Goal: Obtain resource: Obtain resource

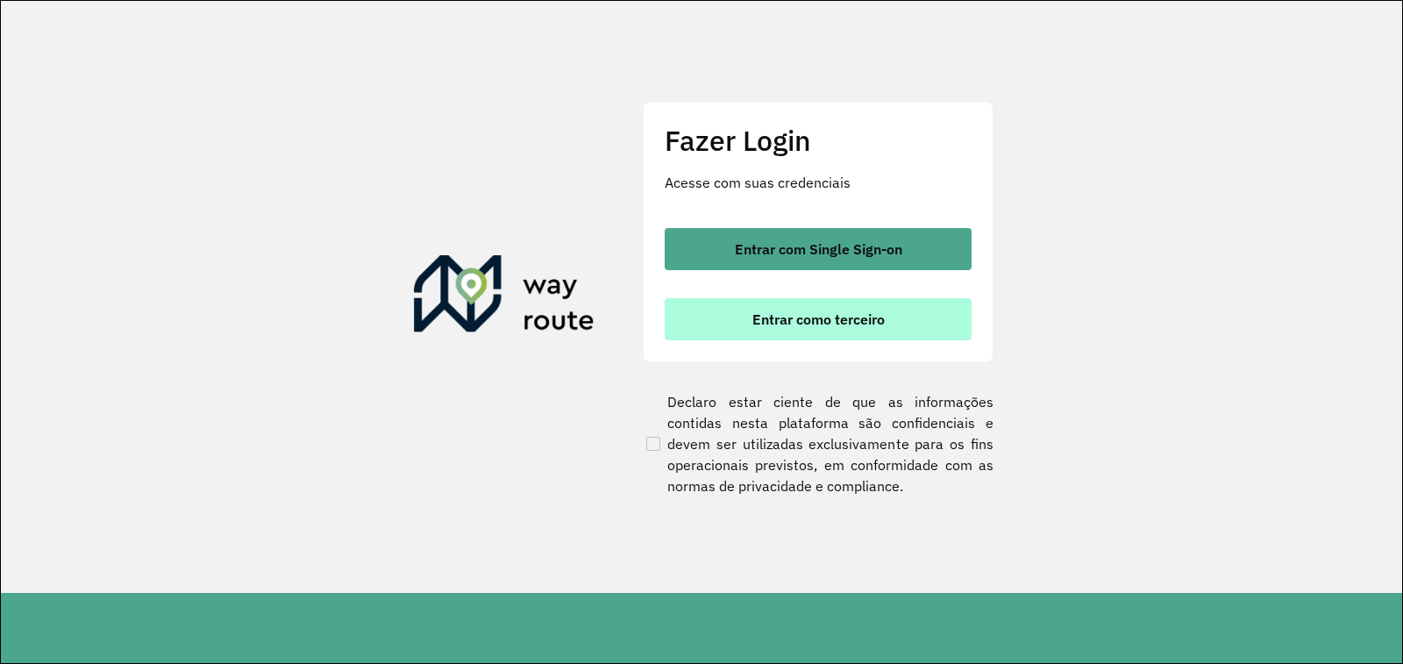
click at [758, 317] on span "Entrar como terceiro" at bounding box center [818, 319] width 132 height 14
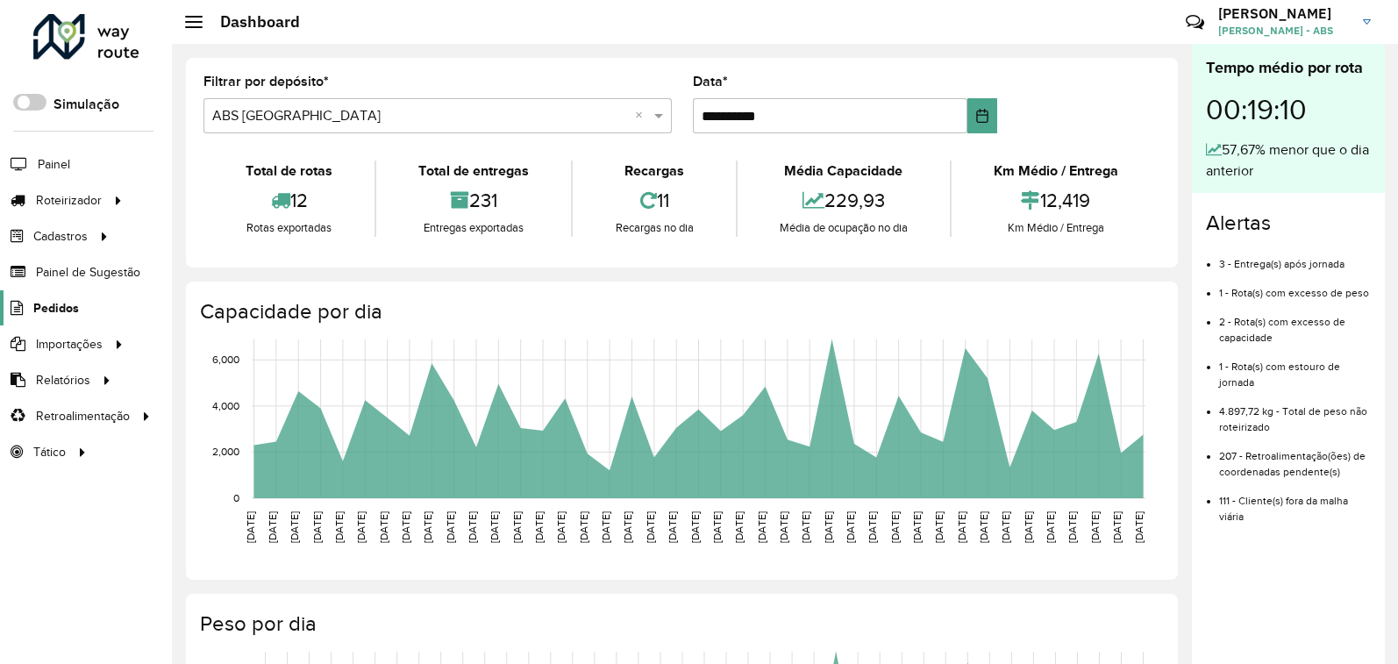
click at [30, 303] on icon at bounding box center [15, 308] width 30 height 15
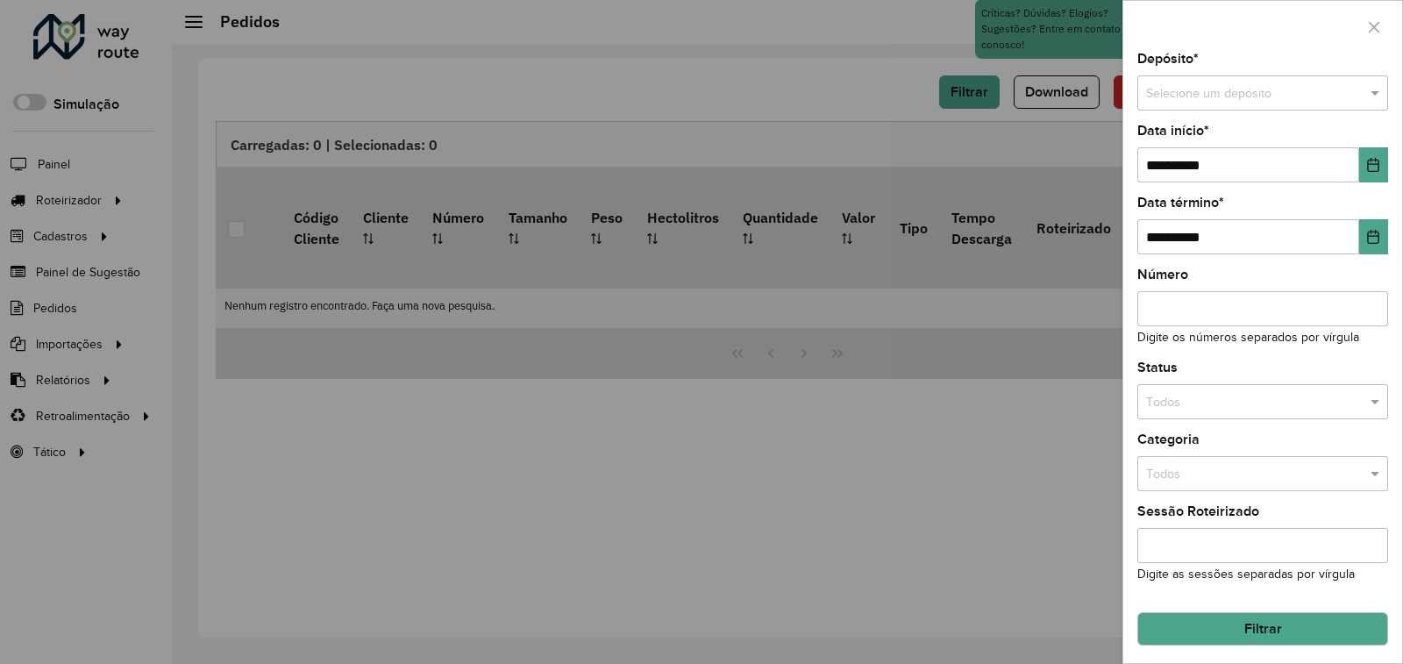
click at [1294, 188] on div "**********" at bounding box center [1262, 358] width 279 height 610
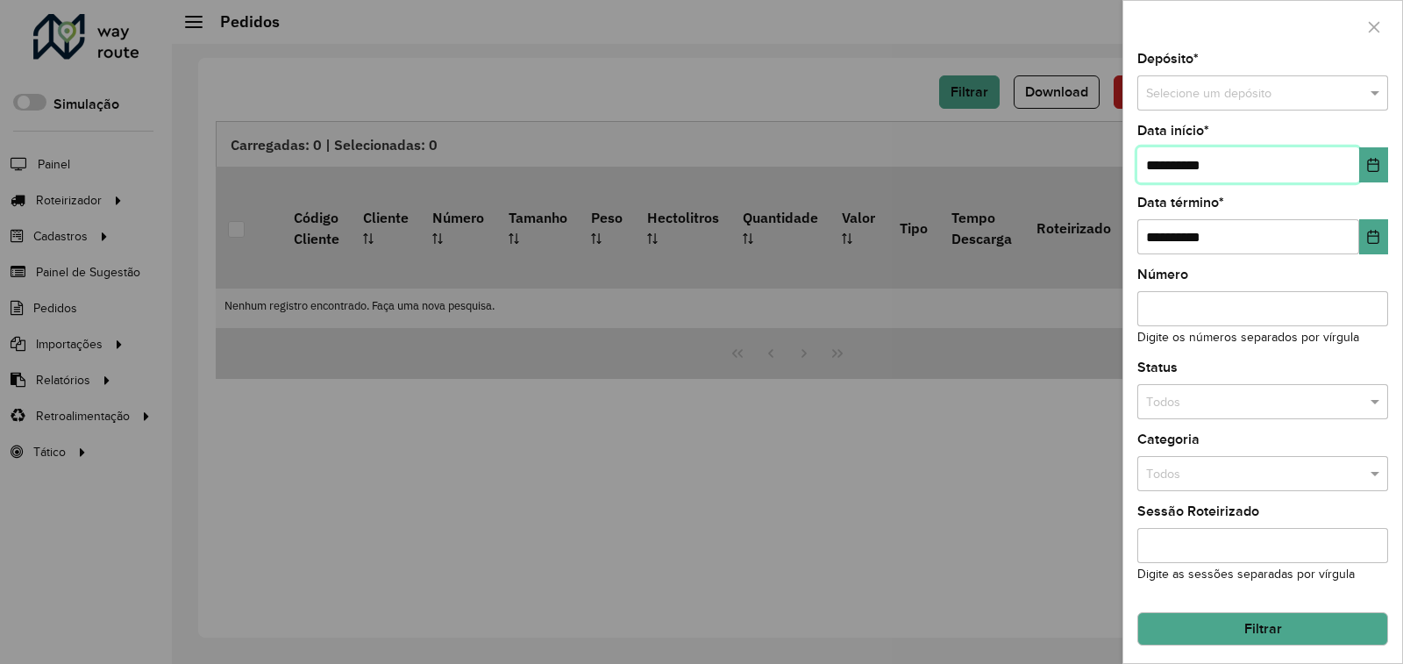
click at [1291, 176] on input "**********" at bounding box center [1248, 164] width 222 height 35
type input "**********"
click at [1191, 82] on div "Selecione um depósito" at bounding box center [1262, 92] width 251 height 35
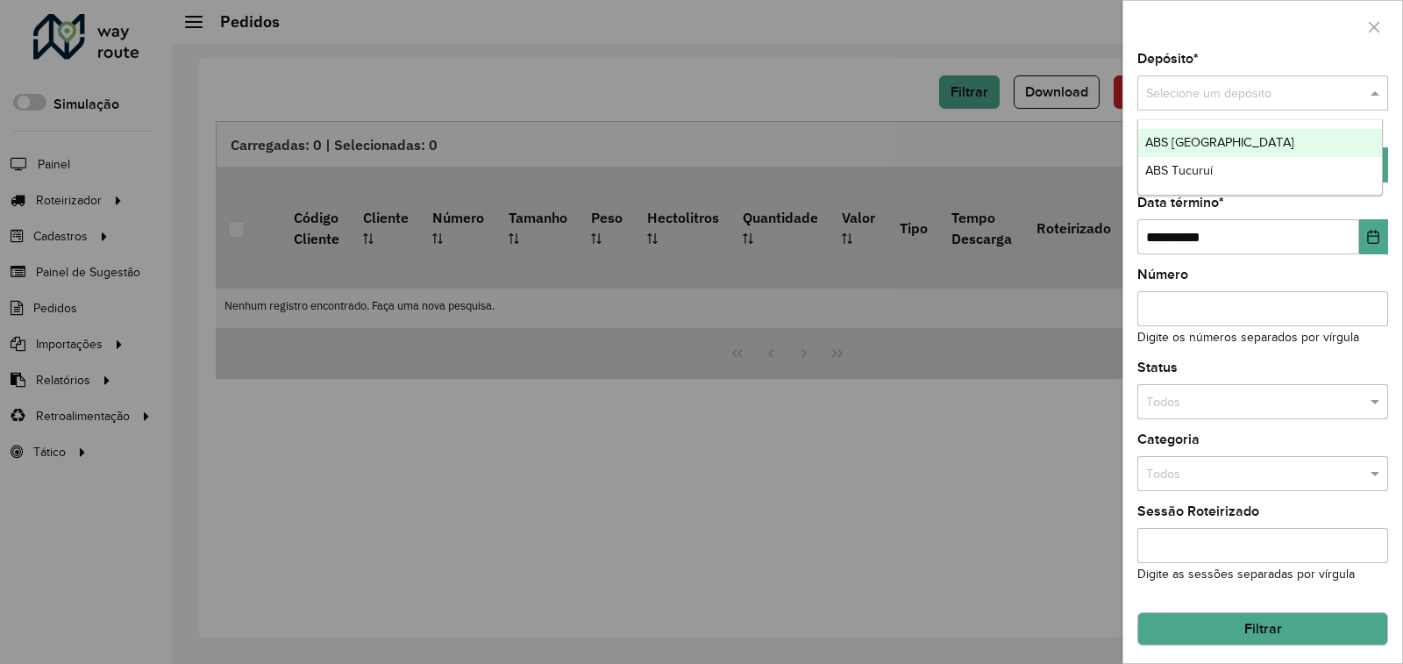
click at [1188, 143] on span "ABS [GEOGRAPHIC_DATA]" at bounding box center [1219, 142] width 149 height 14
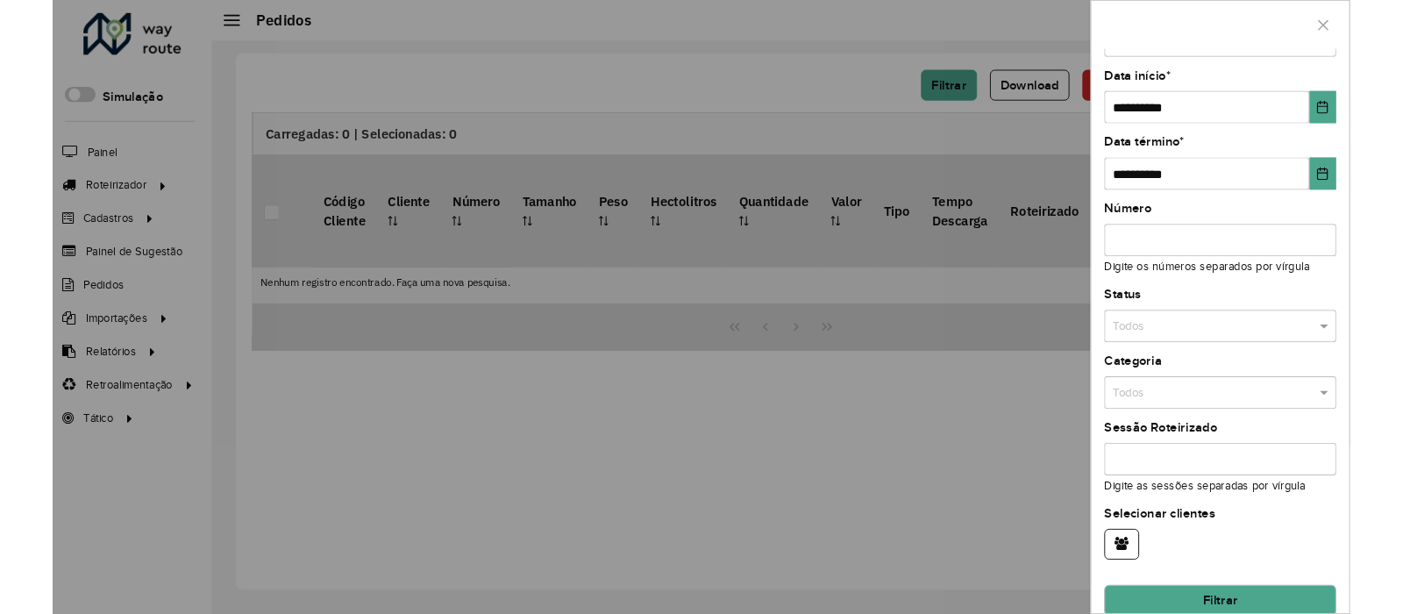
scroll to position [75, 0]
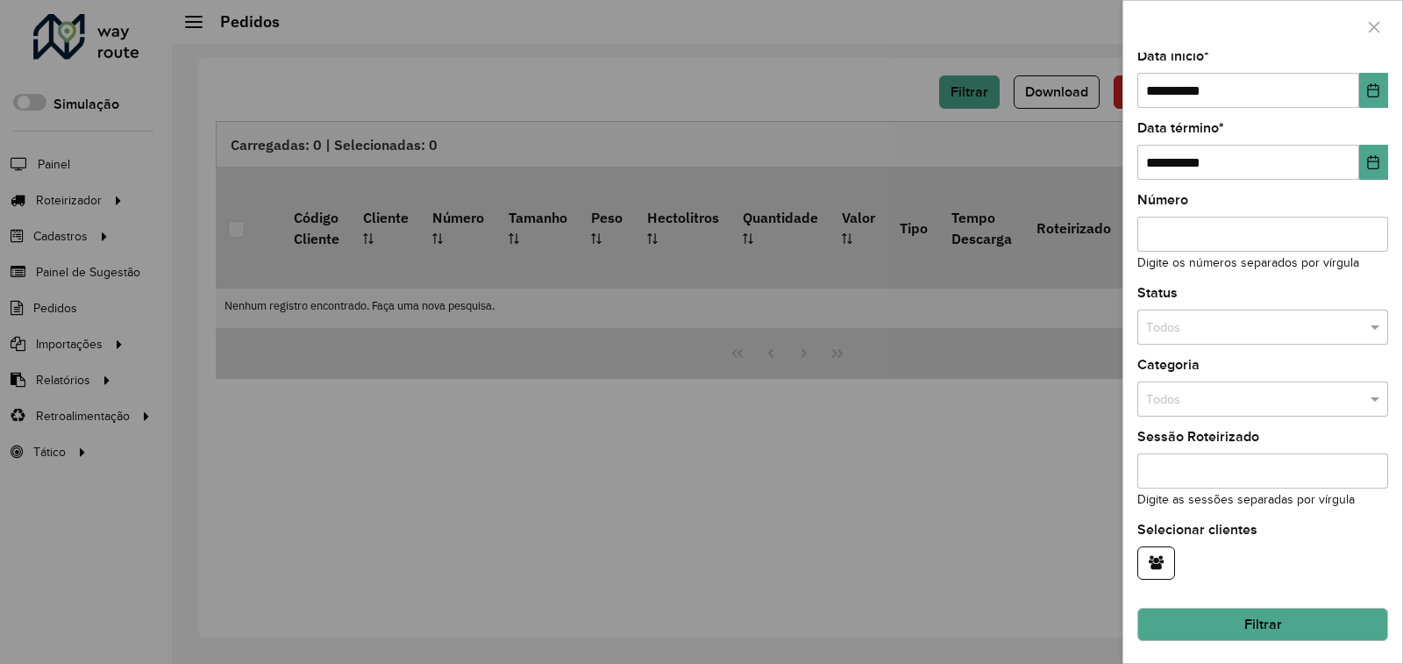
click at [1248, 615] on button "Filtrar" at bounding box center [1262, 624] width 251 height 33
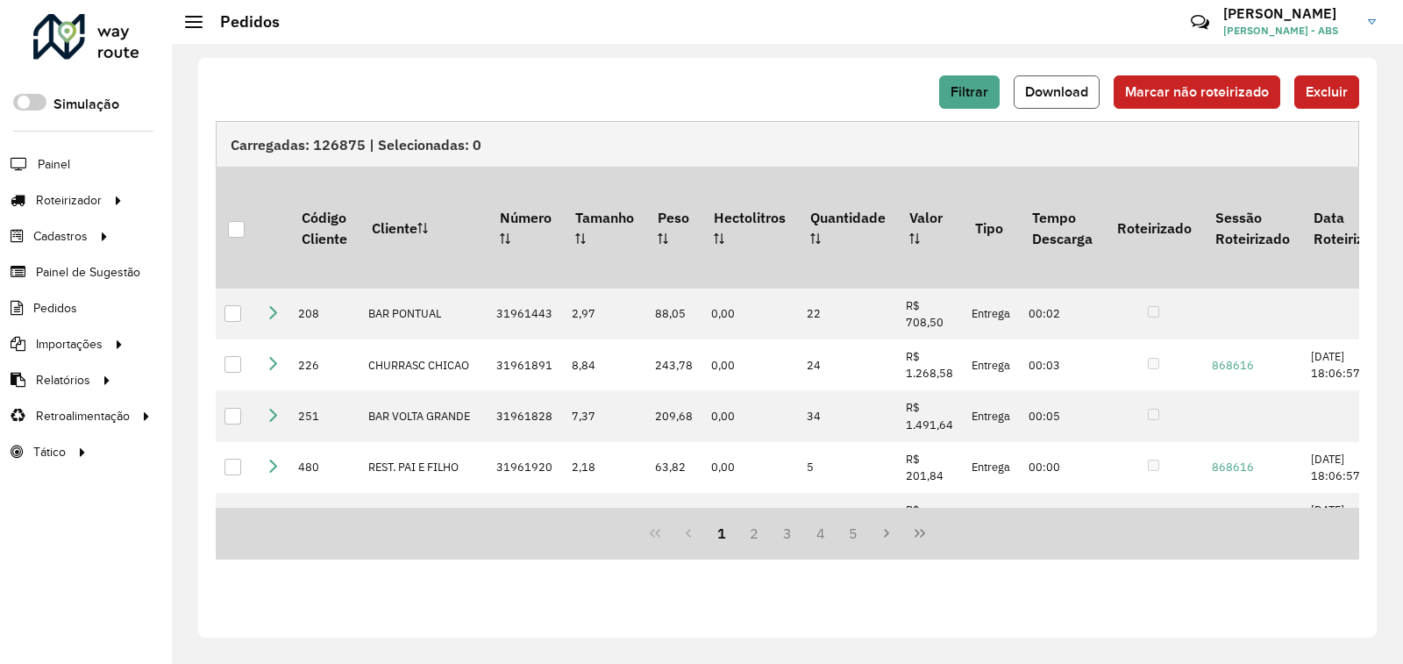
click at [1078, 96] on span "Download" at bounding box center [1056, 91] width 63 height 15
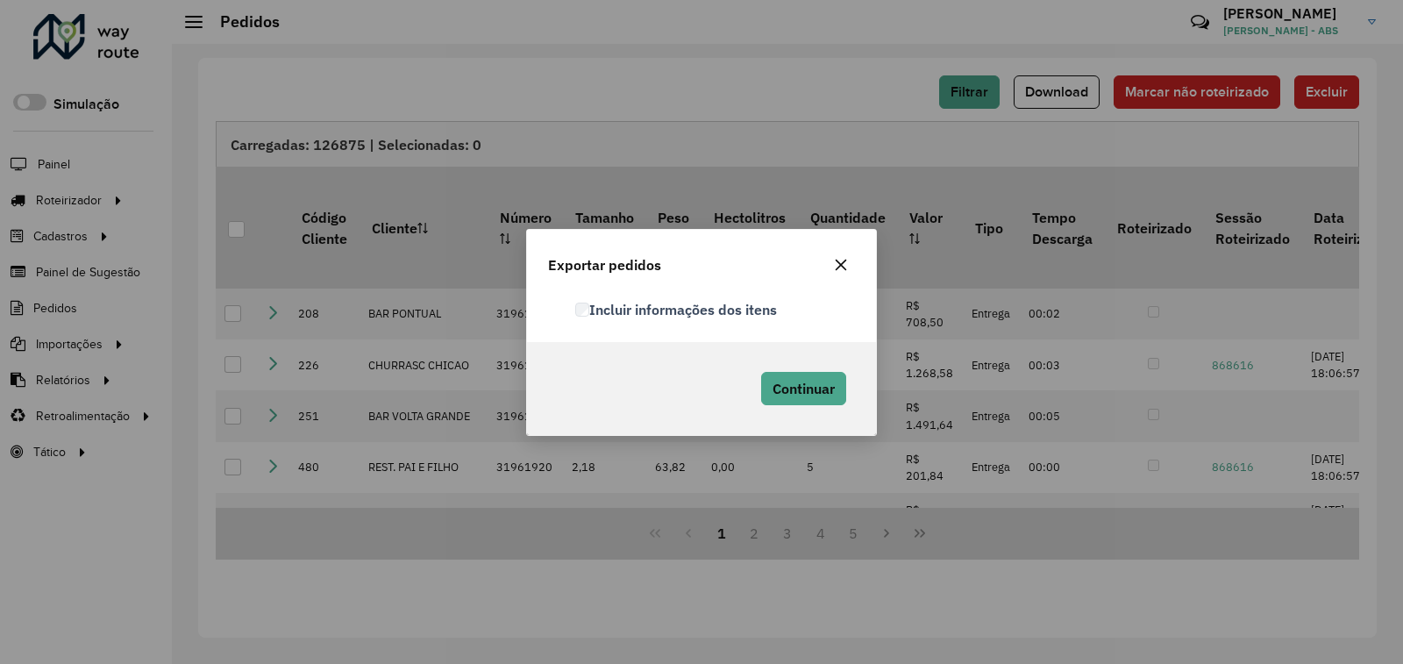
click at [582, 317] on label "Incluir informações dos itens" at bounding box center [676, 309] width 202 height 21
click at [800, 386] on span "Continuar" at bounding box center [803, 389] width 62 height 18
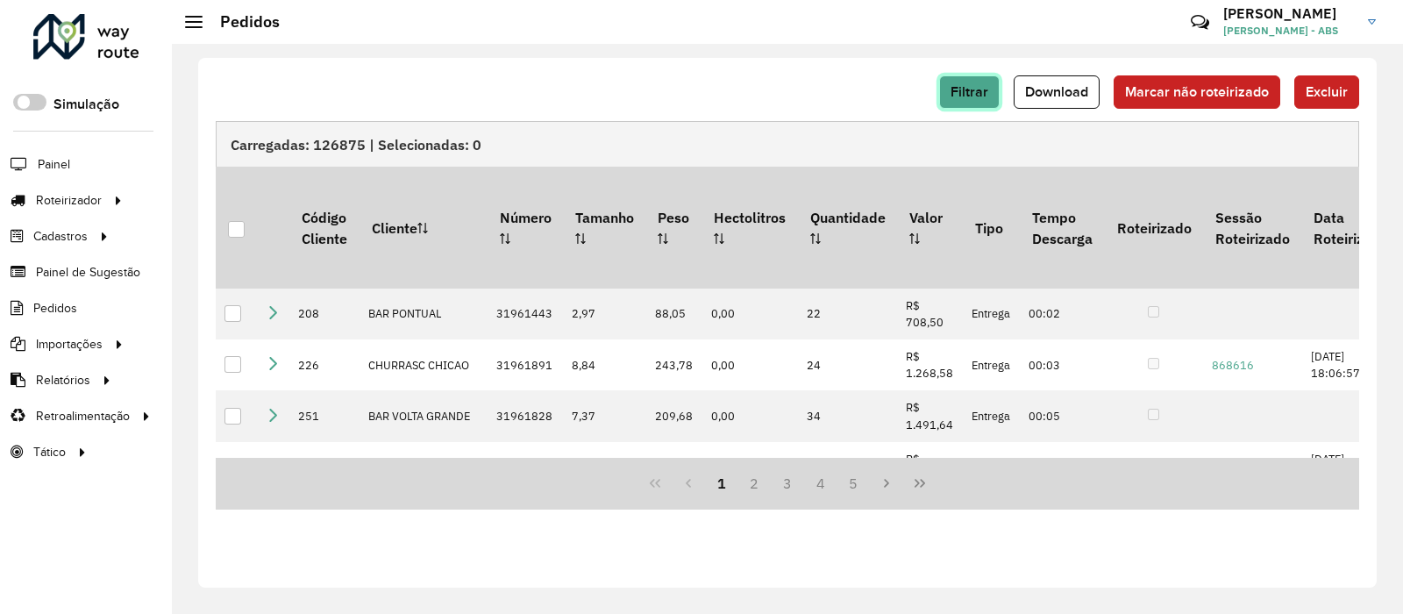
click at [988, 86] on span "Filtrar" at bounding box center [969, 91] width 38 height 15
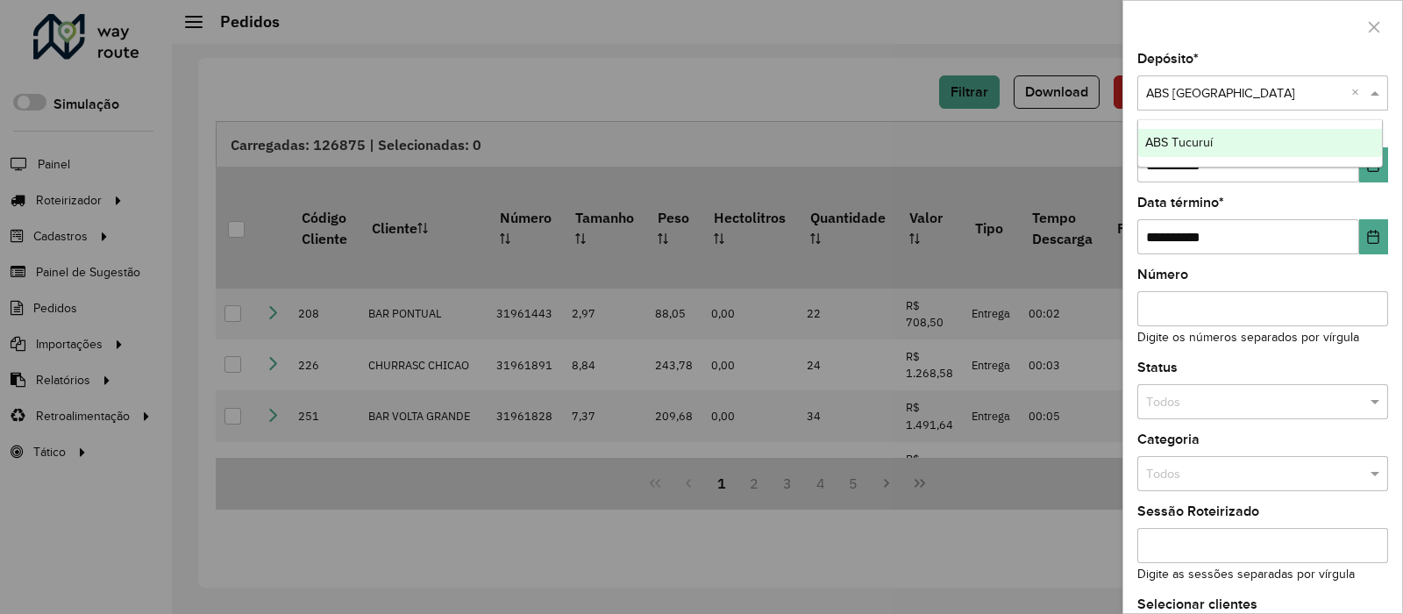
click at [1344, 89] on div at bounding box center [1262, 93] width 251 height 20
click at [1208, 139] on span "ABS Tucuruí" at bounding box center [1179, 142] width 68 height 14
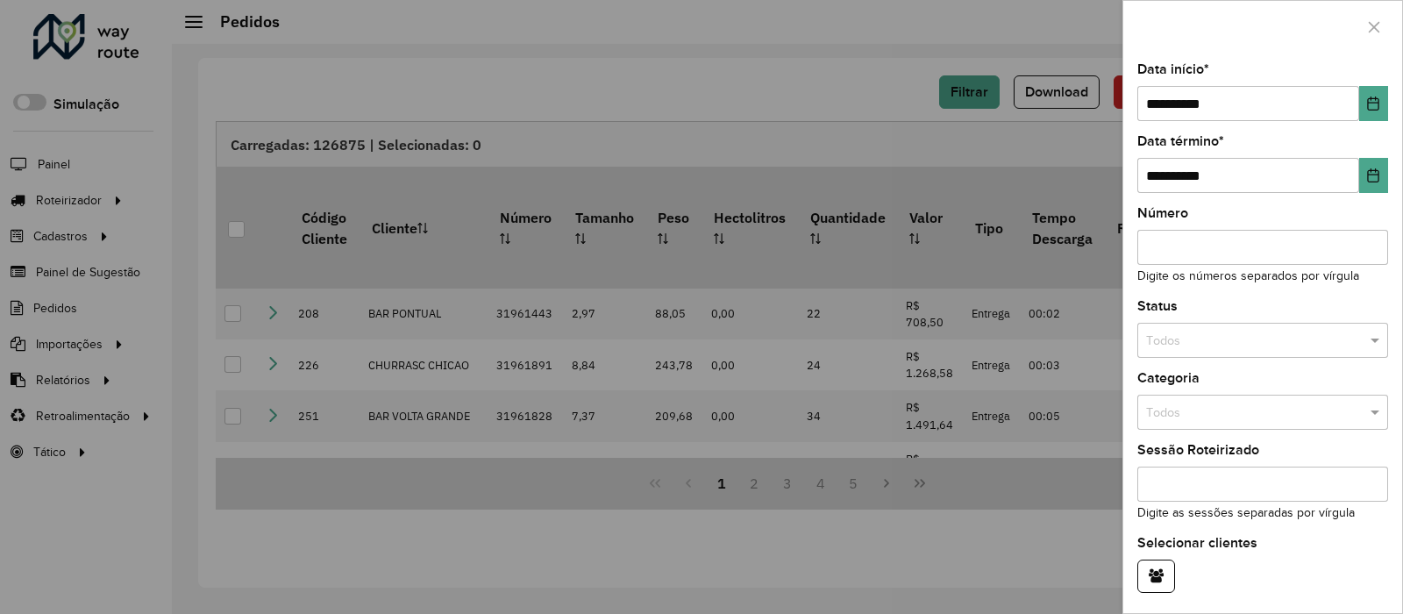
scroll to position [125, 0]
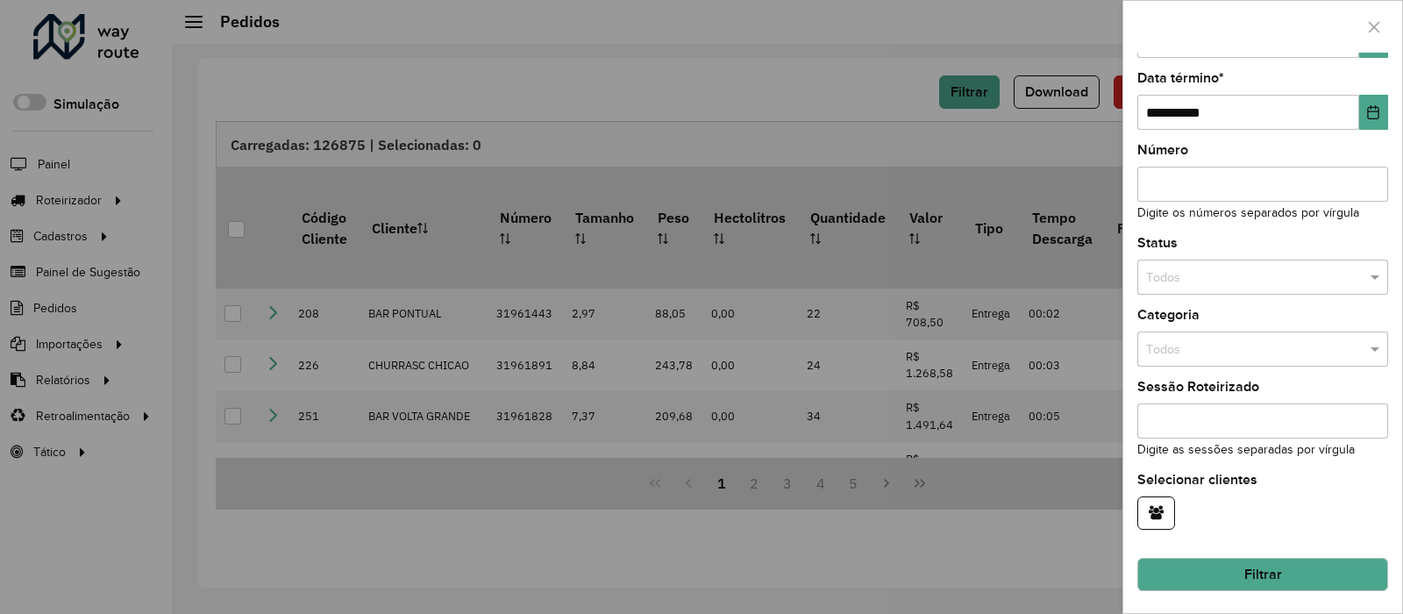
click at [1241, 572] on button "Filtrar" at bounding box center [1262, 574] width 251 height 33
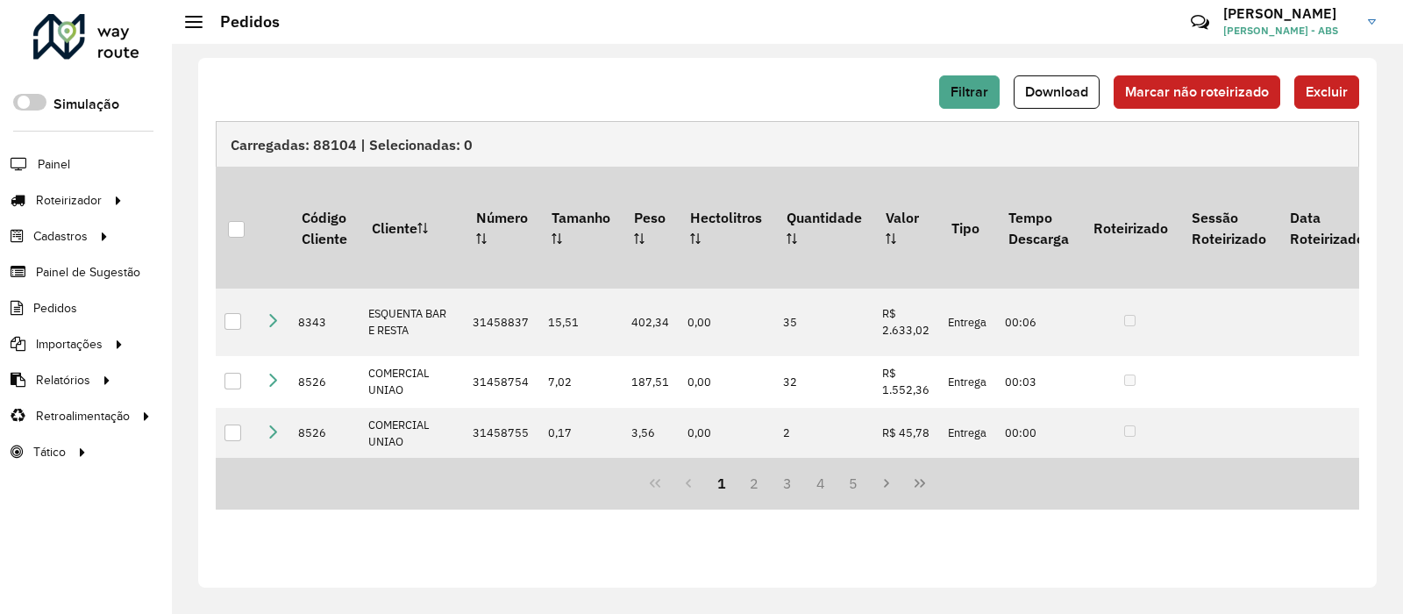
click at [881, 22] on hb-header "Pedidos Críticas? Dúvidas? Elogios? Sugestões? Entre em contato conosco! [PERSO…" at bounding box center [787, 22] width 1231 height 44
click at [1070, 89] on span "Download" at bounding box center [1056, 91] width 63 height 15
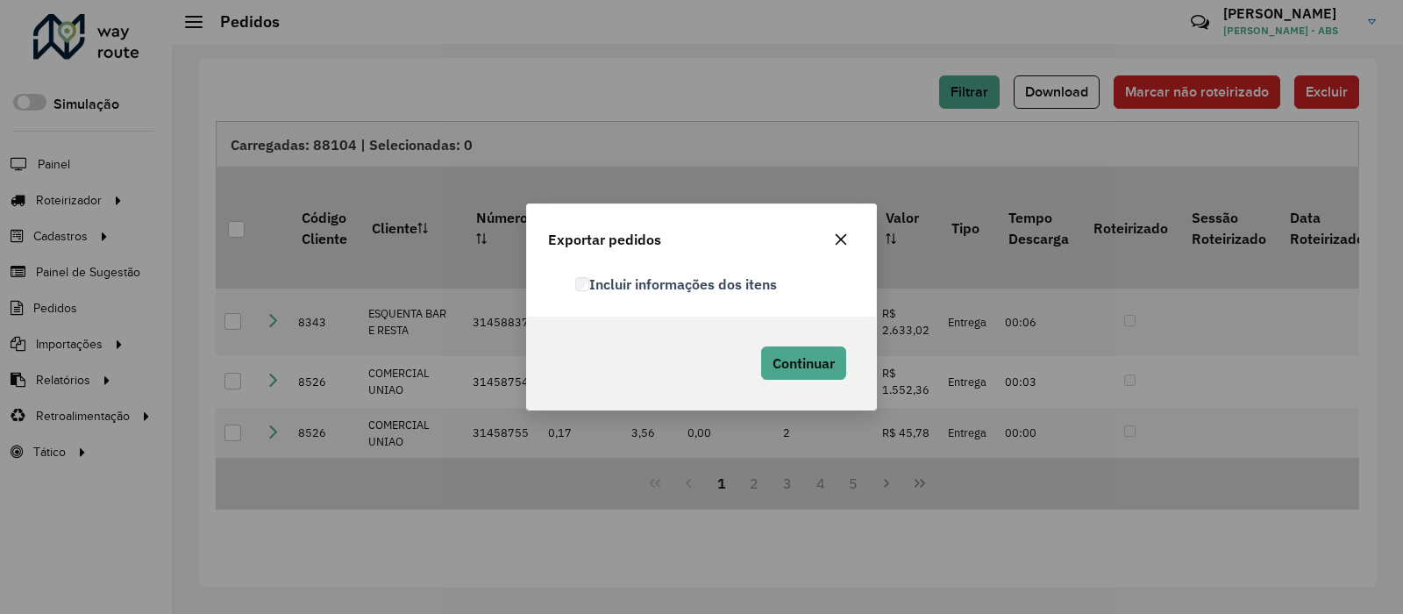
click at [587, 276] on label "Incluir informações dos itens" at bounding box center [676, 284] width 202 height 21
click at [831, 361] on span "Continuar" at bounding box center [803, 363] width 62 height 18
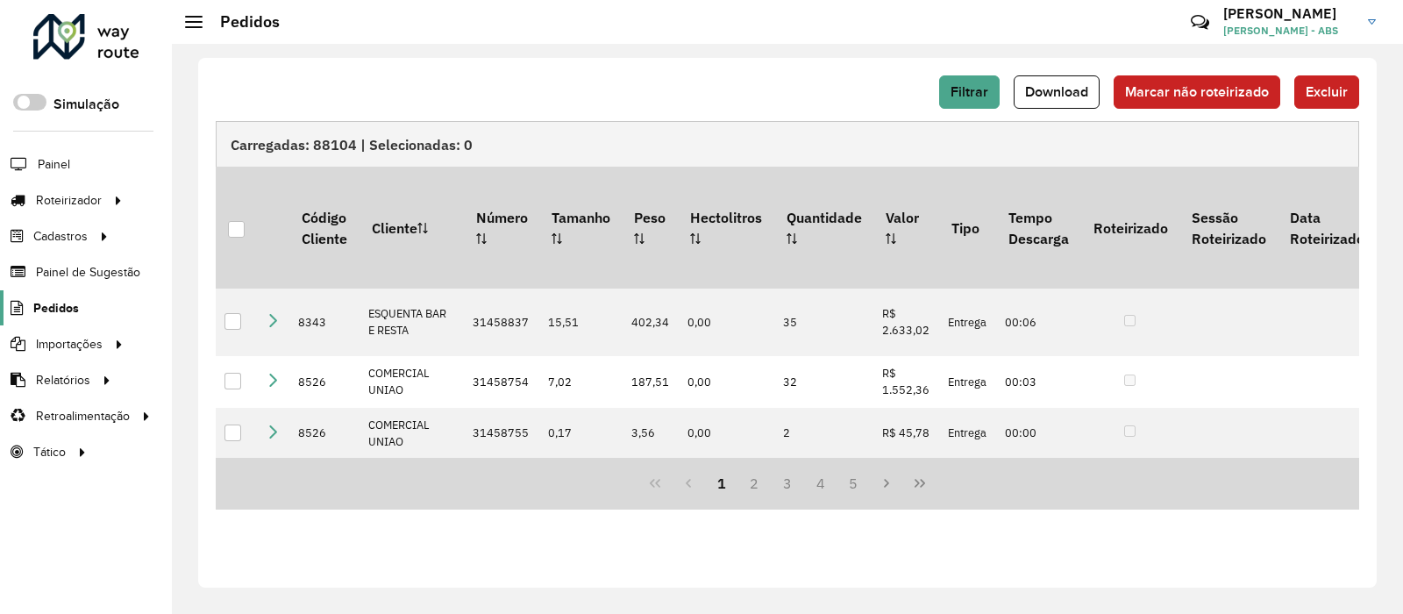
click at [32, 301] on link "Pedidos" at bounding box center [39, 307] width 79 height 35
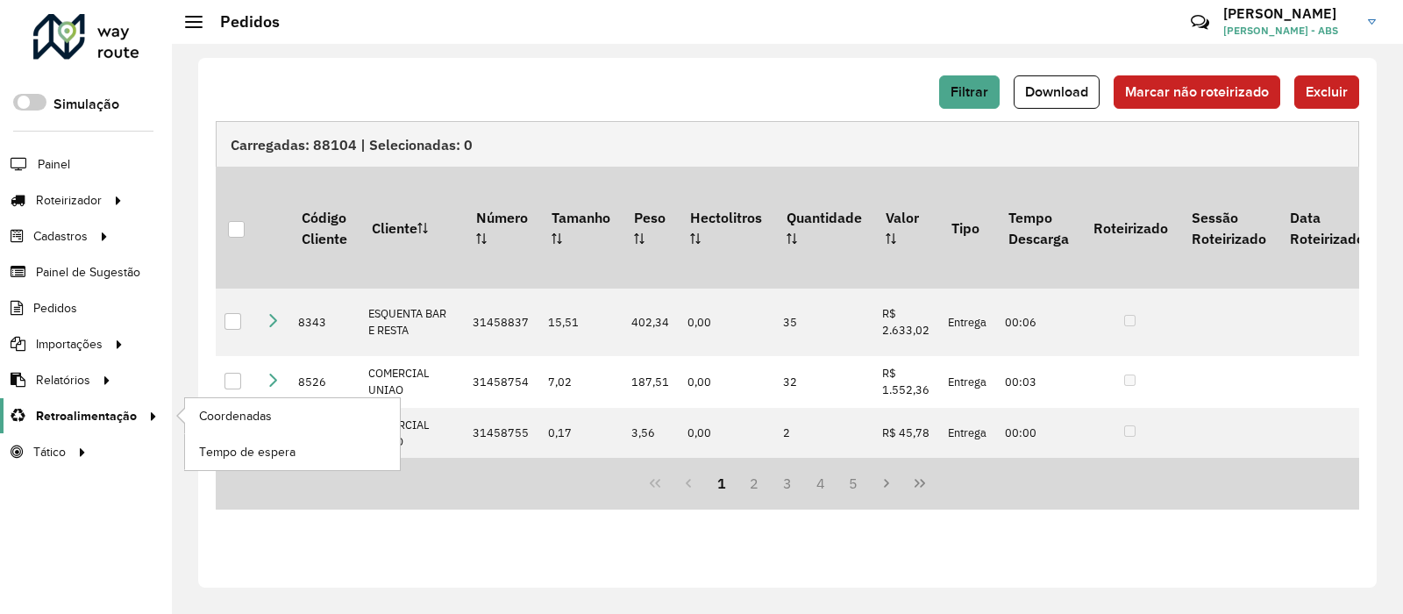
click at [90, 411] on span "Retroalimentação" at bounding box center [86, 416] width 101 height 18
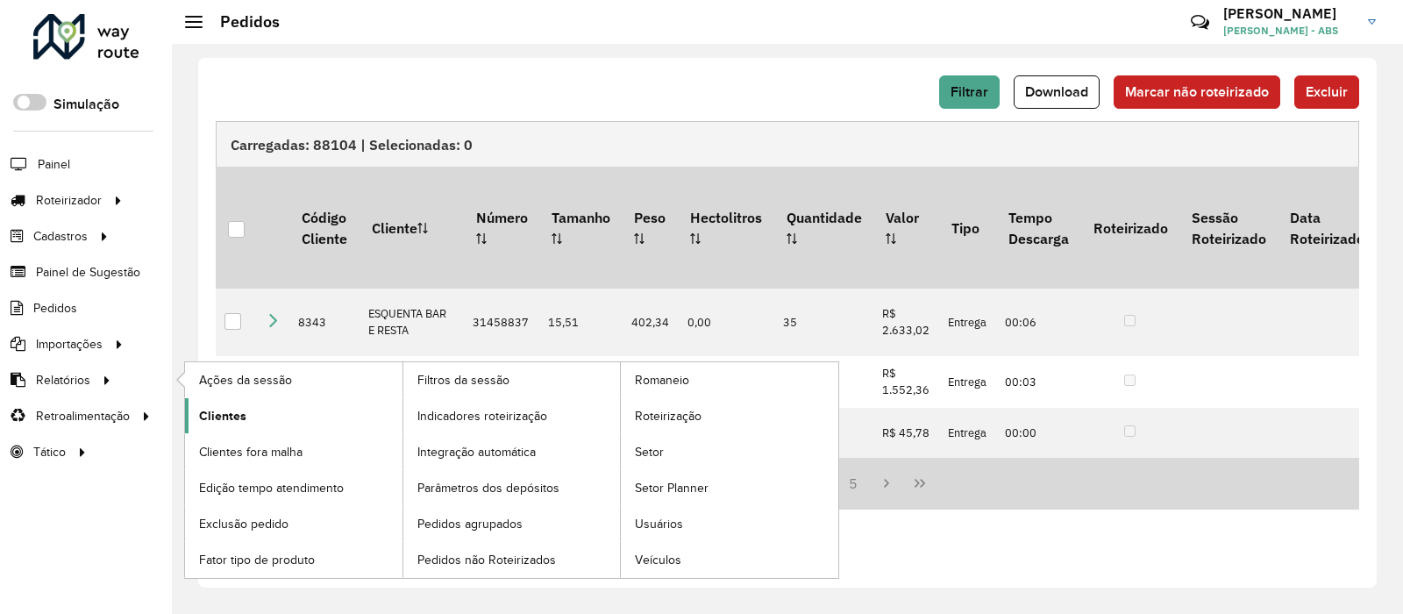
click at [298, 425] on link "Clientes" at bounding box center [293, 415] width 217 height 35
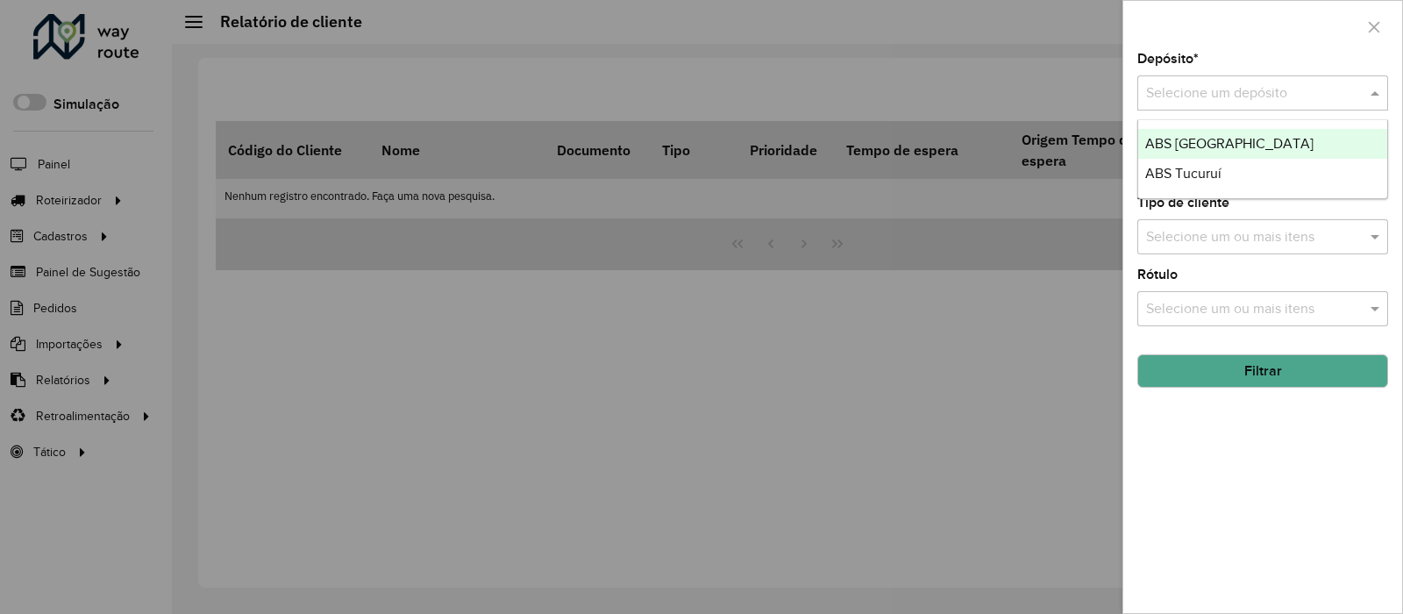
click at [1380, 96] on span at bounding box center [1377, 92] width 22 height 21
click at [1284, 144] on div "ABS [GEOGRAPHIC_DATA]" at bounding box center [1262, 144] width 249 height 30
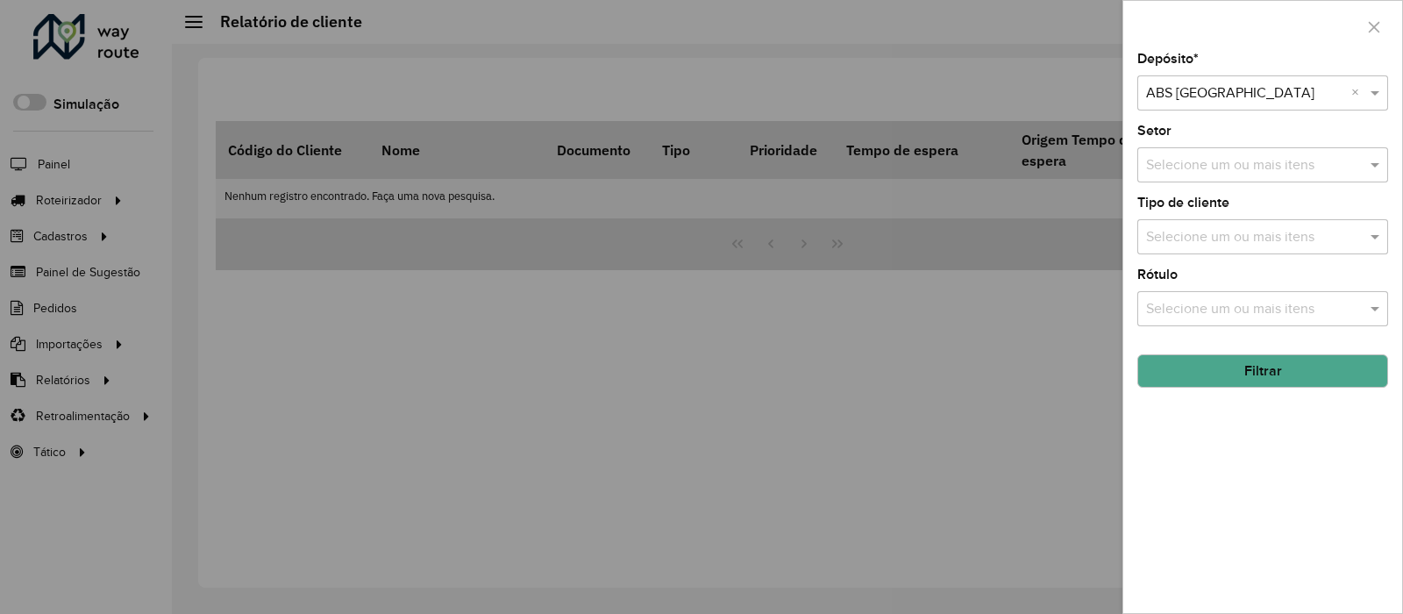
click at [1245, 381] on button "Filtrar" at bounding box center [1262, 370] width 251 height 33
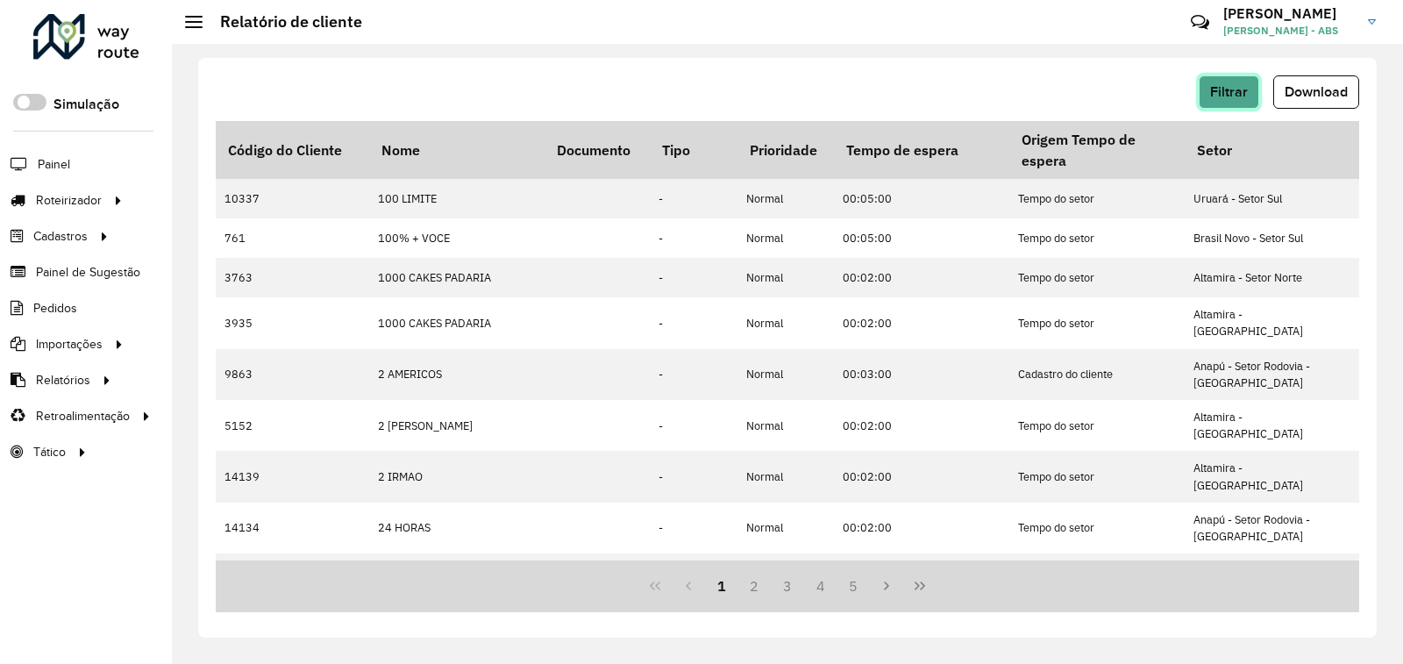
click at [1202, 92] on button "Filtrar" at bounding box center [1229, 91] width 60 height 33
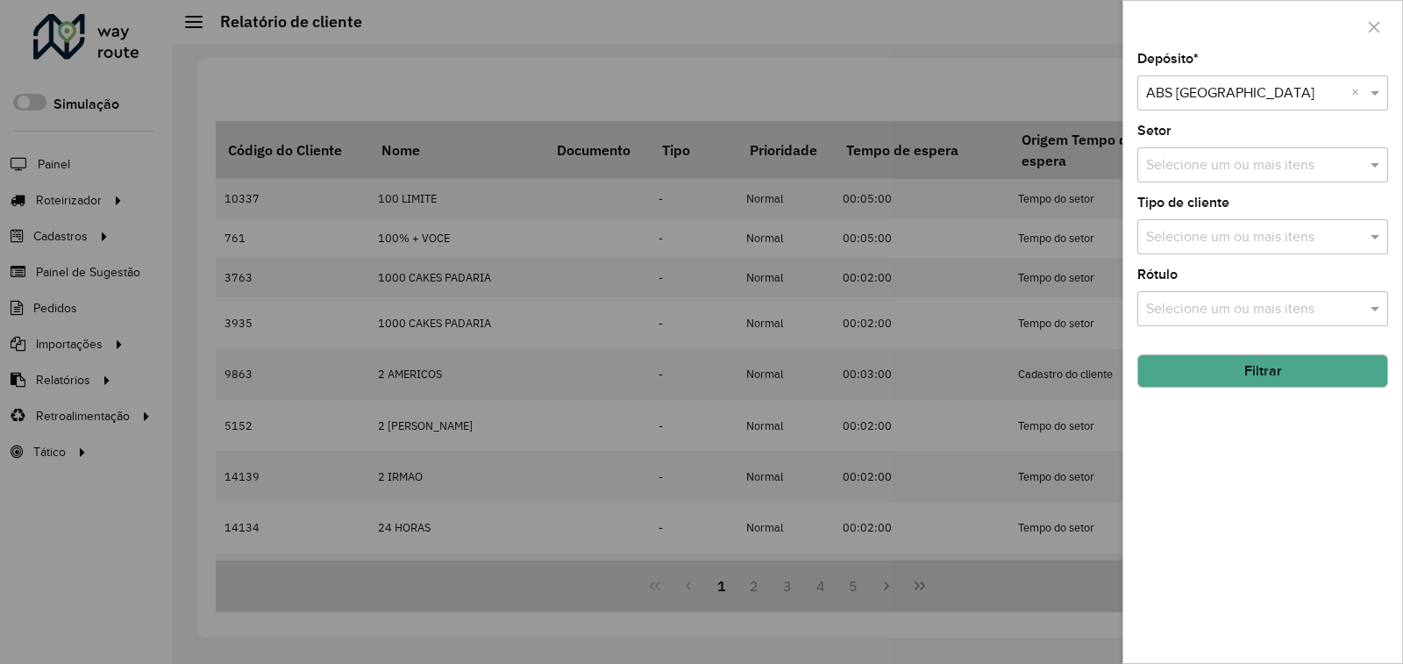
click at [1220, 363] on button "Filtrar" at bounding box center [1262, 370] width 251 height 33
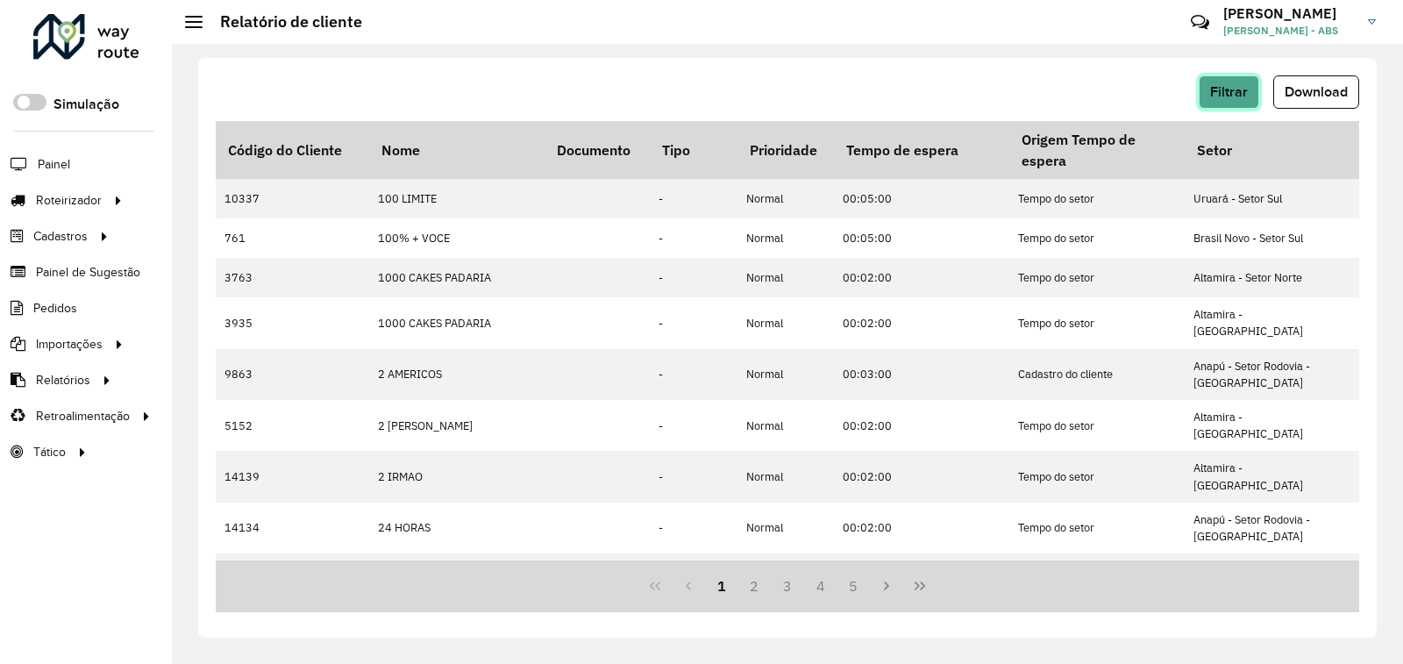
click at [1227, 106] on button "Filtrar" at bounding box center [1229, 91] width 60 height 33
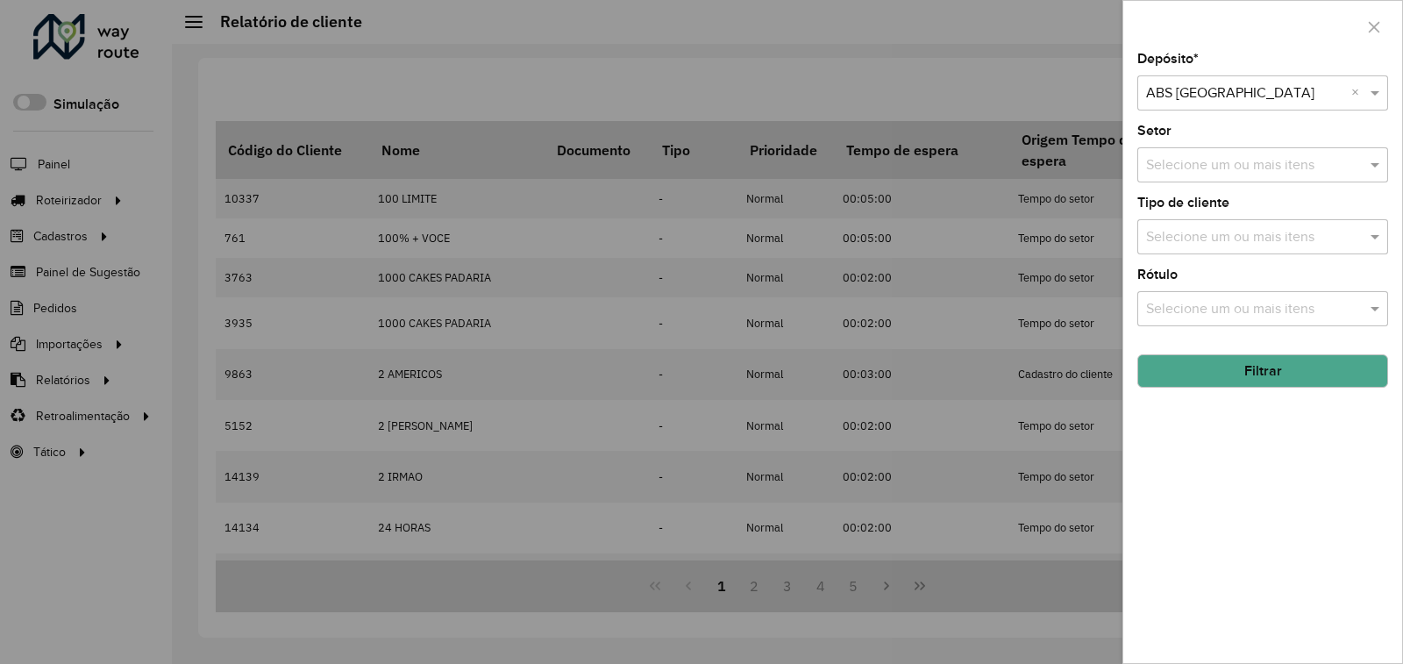
click at [1044, 100] on div at bounding box center [701, 332] width 1403 height 664
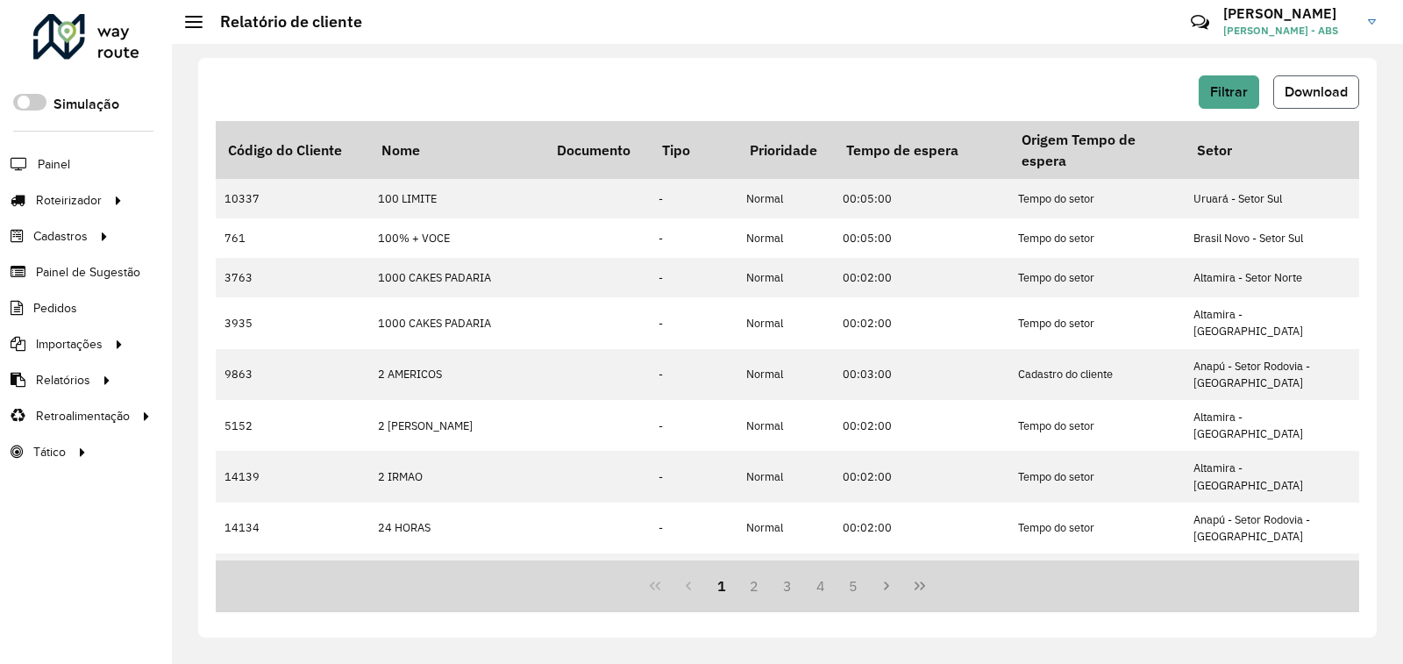
click at [1273, 93] on button "Download" at bounding box center [1316, 91] width 86 height 33
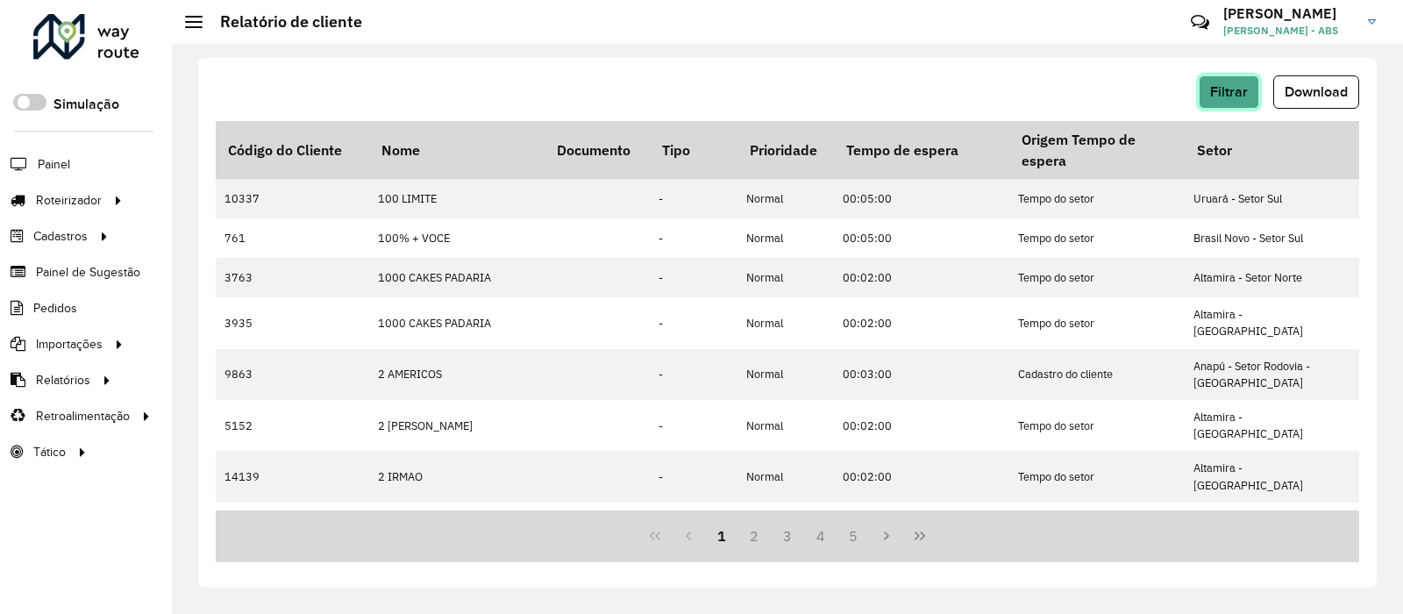
click at [1239, 97] on span "Filtrar" at bounding box center [1229, 91] width 38 height 15
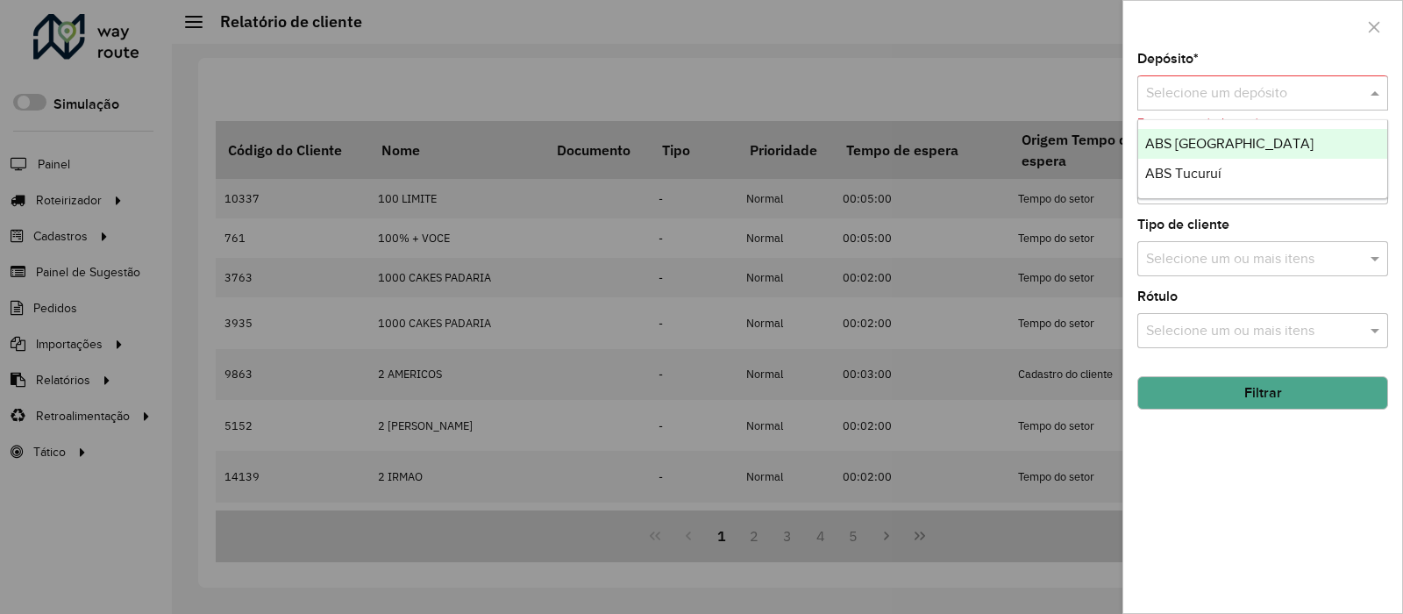
click at [1356, 96] on div at bounding box center [1262, 93] width 251 height 22
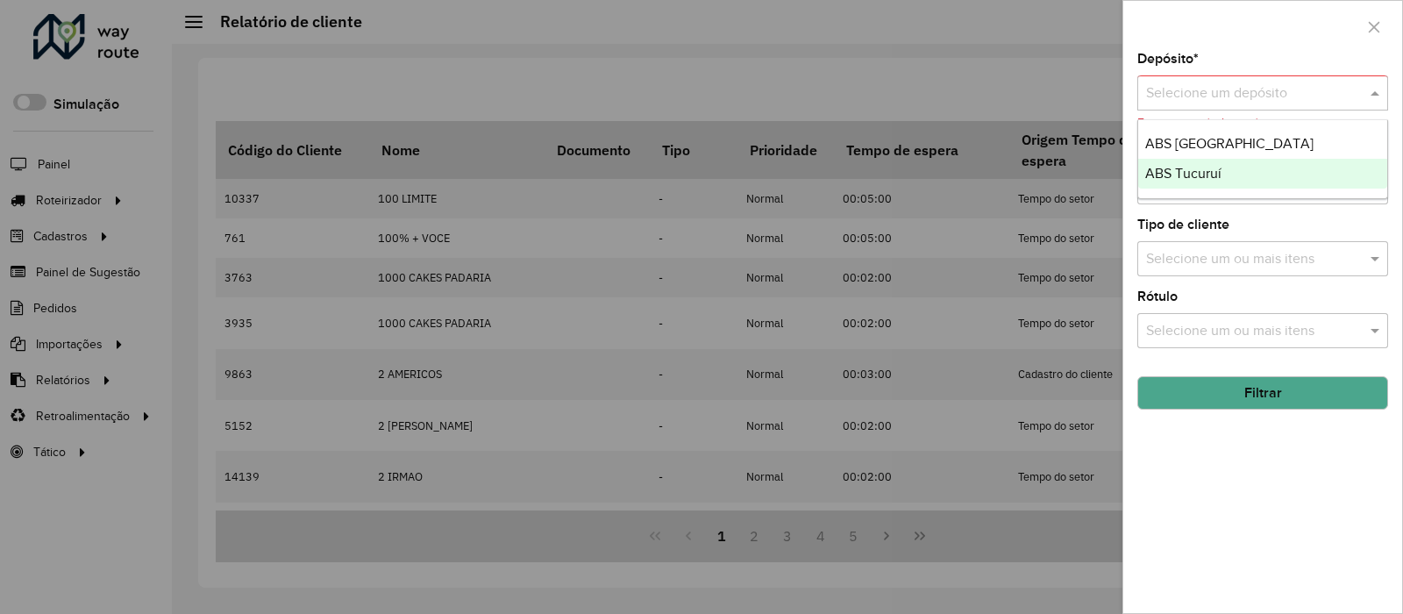
click at [1241, 170] on div "ABS Tucuruí" at bounding box center [1262, 174] width 249 height 30
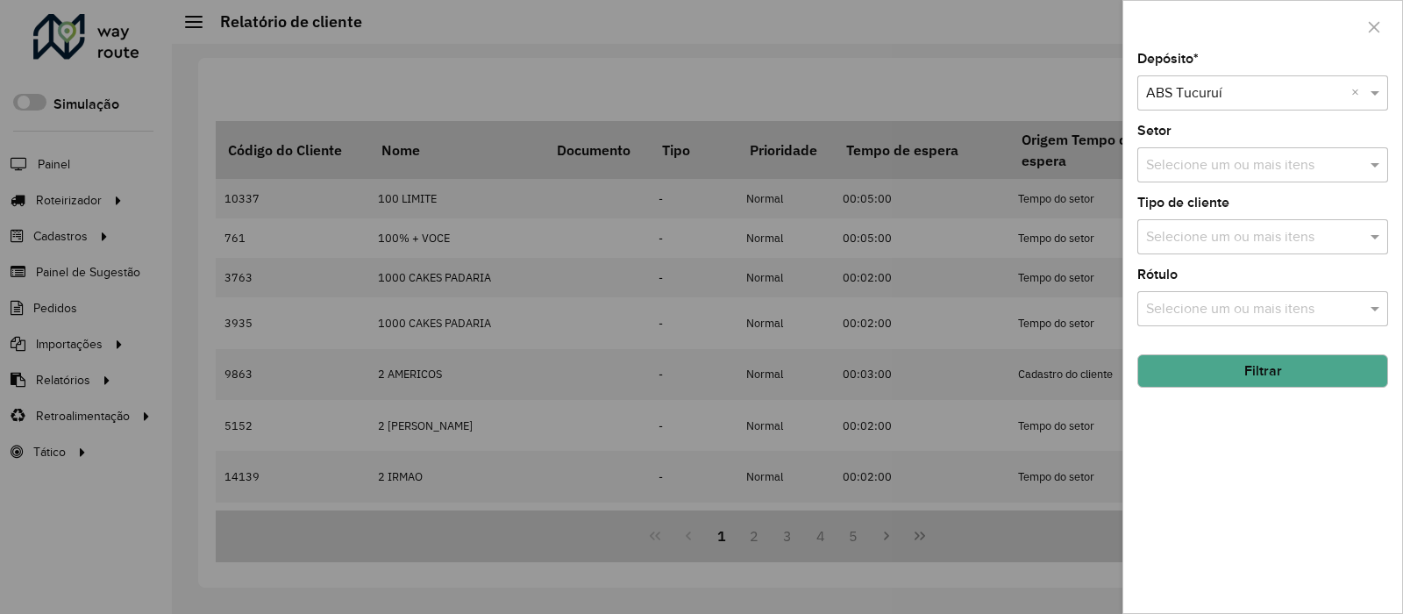
click at [1234, 366] on button "Filtrar" at bounding box center [1262, 370] width 251 height 33
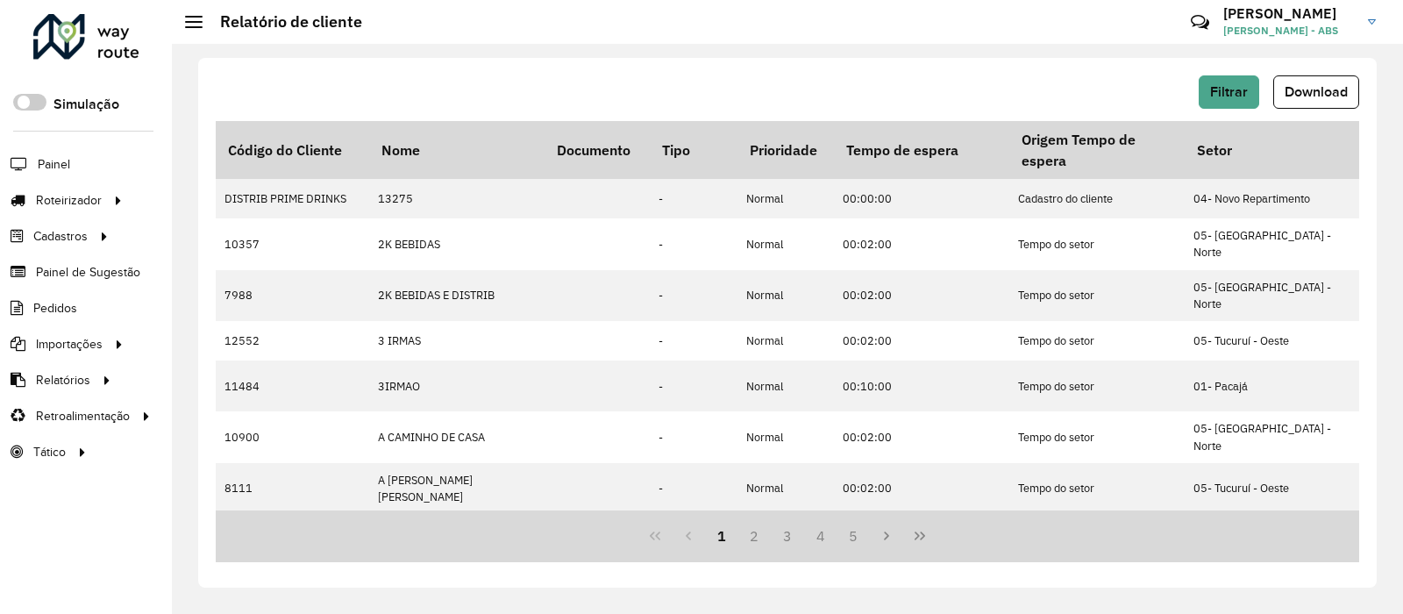
click at [1303, 103] on button "Download" at bounding box center [1316, 91] width 86 height 33
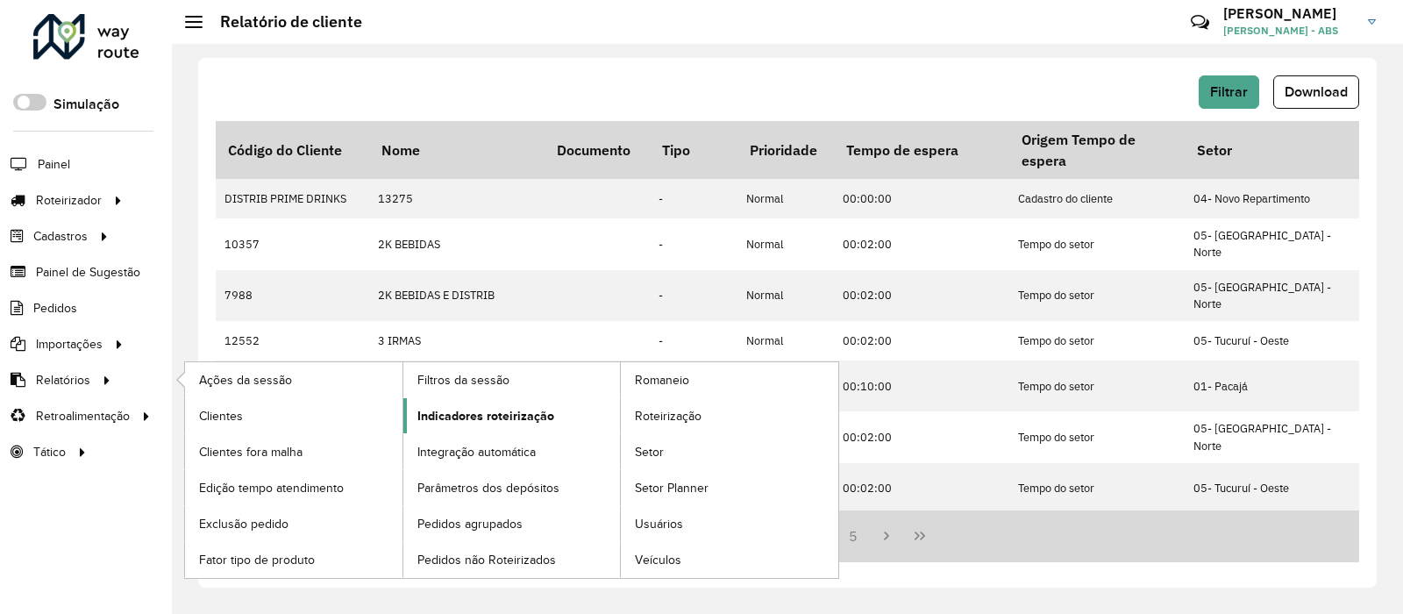
click at [454, 412] on span "Indicadores roteirização" at bounding box center [485, 416] width 137 height 18
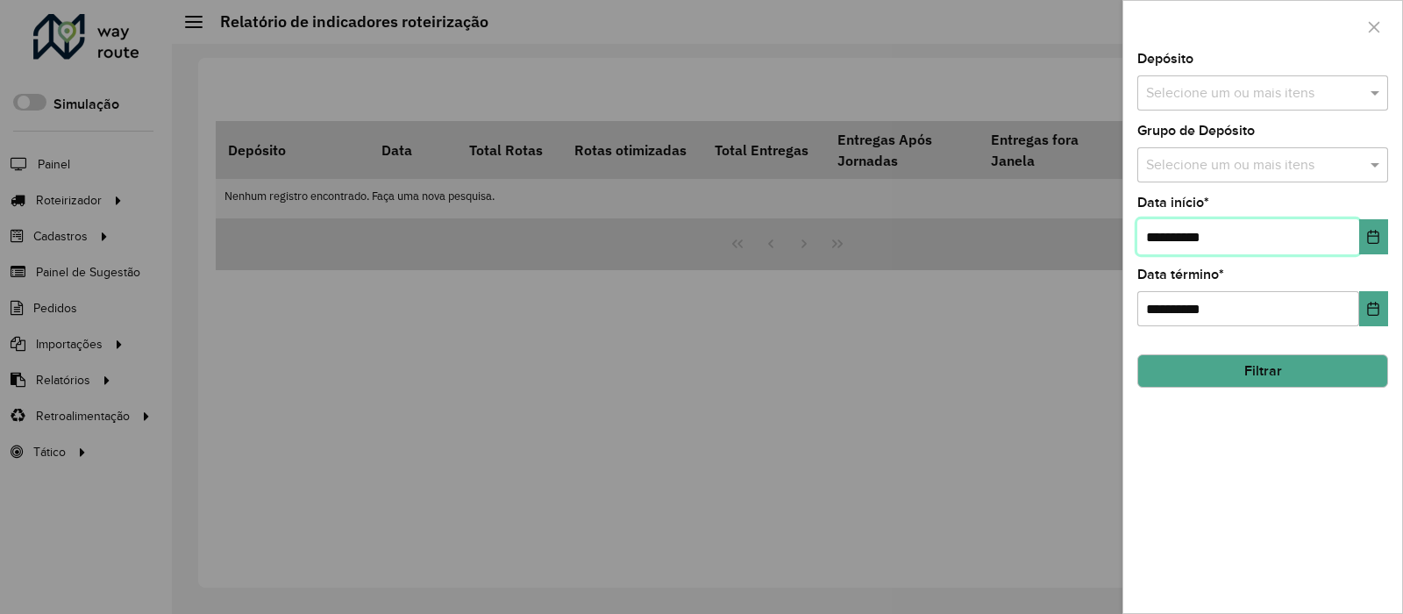
click at [1238, 227] on input "**********" at bounding box center [1248, 236] width 222 height 35
type input "**********"
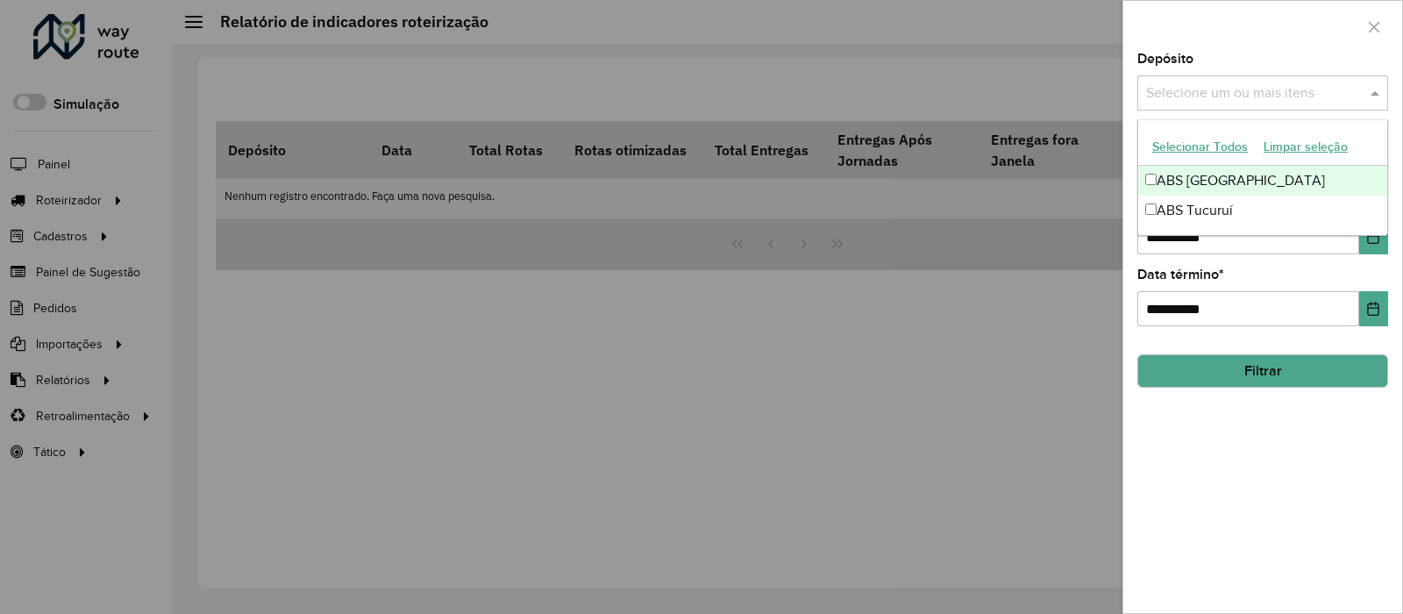
click at [1255, 98] on input "text" at bounding box center [1254, 93] width 224 height 21
click at [1203, 179] on div "ABS [GEOGRAPHIC_DATA]" at bounding box center [1262, 181] width 249 height 30
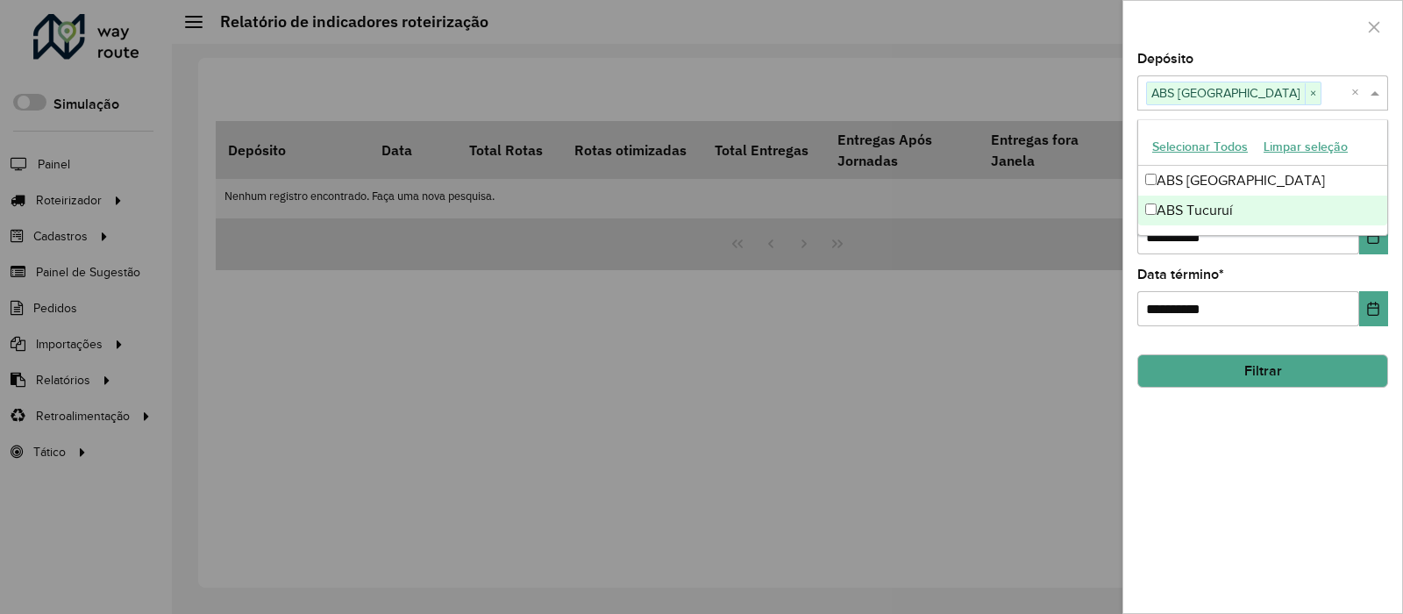
click at [1193, 372] on button "Filtrar" at bounding box center [1262, 370] width 251 height 33
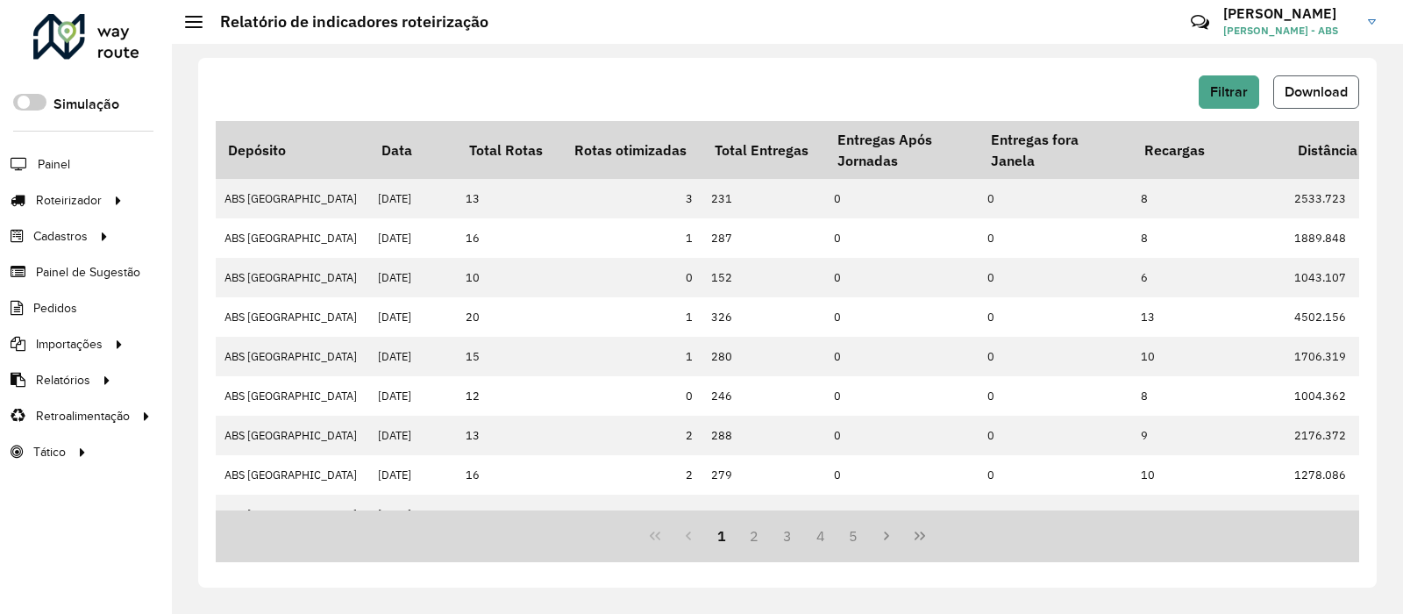
click at [1322, 99] on button "Download" at bounding box center [1316, 91] width 86 height 33
click at [1213, 87] on span "Filtrar" at bounding box center [1229, 91] width 38 height 15
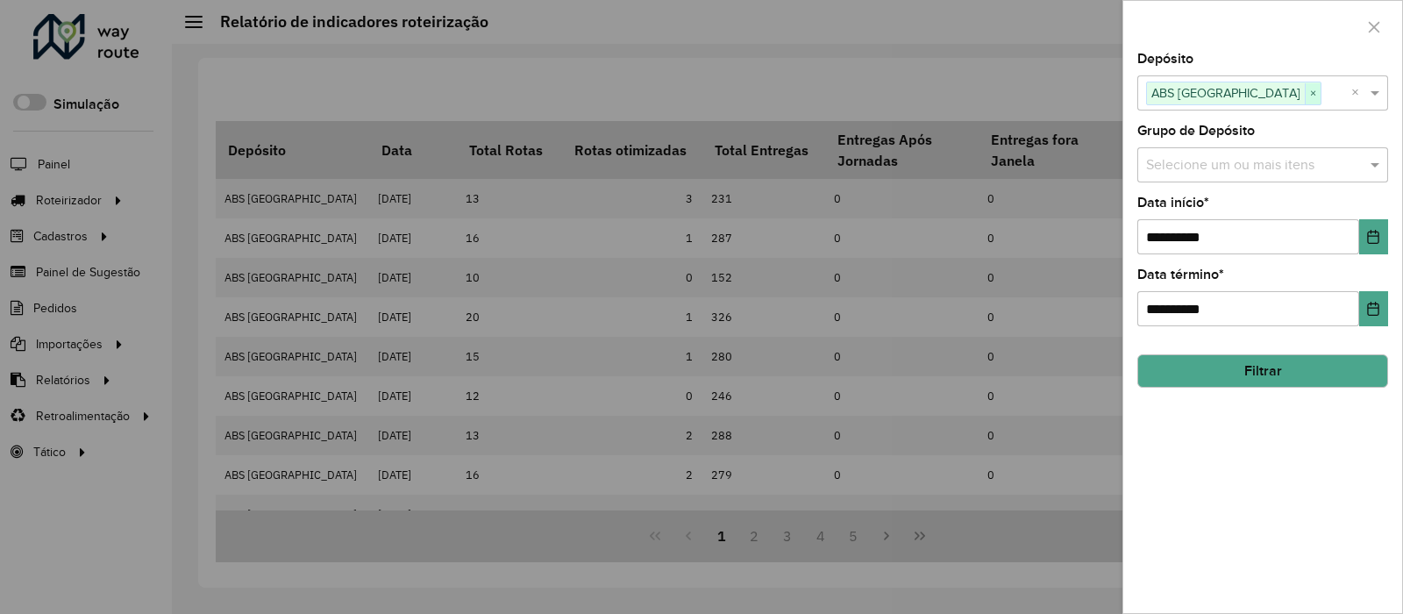
click at [1305, 92] on span "×" at bounding box center [1313, 93] width 16 height 21
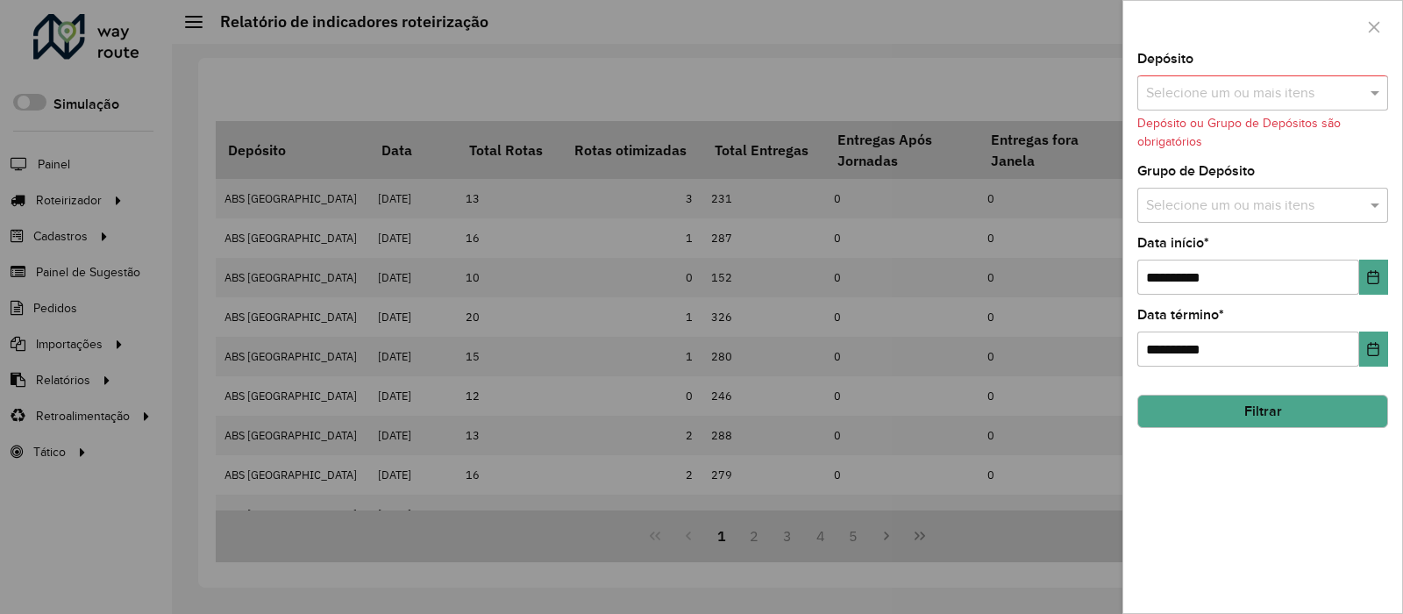
click at [1250, 92] on input "text" at bounding box center [1254, 93] width 224 height 21
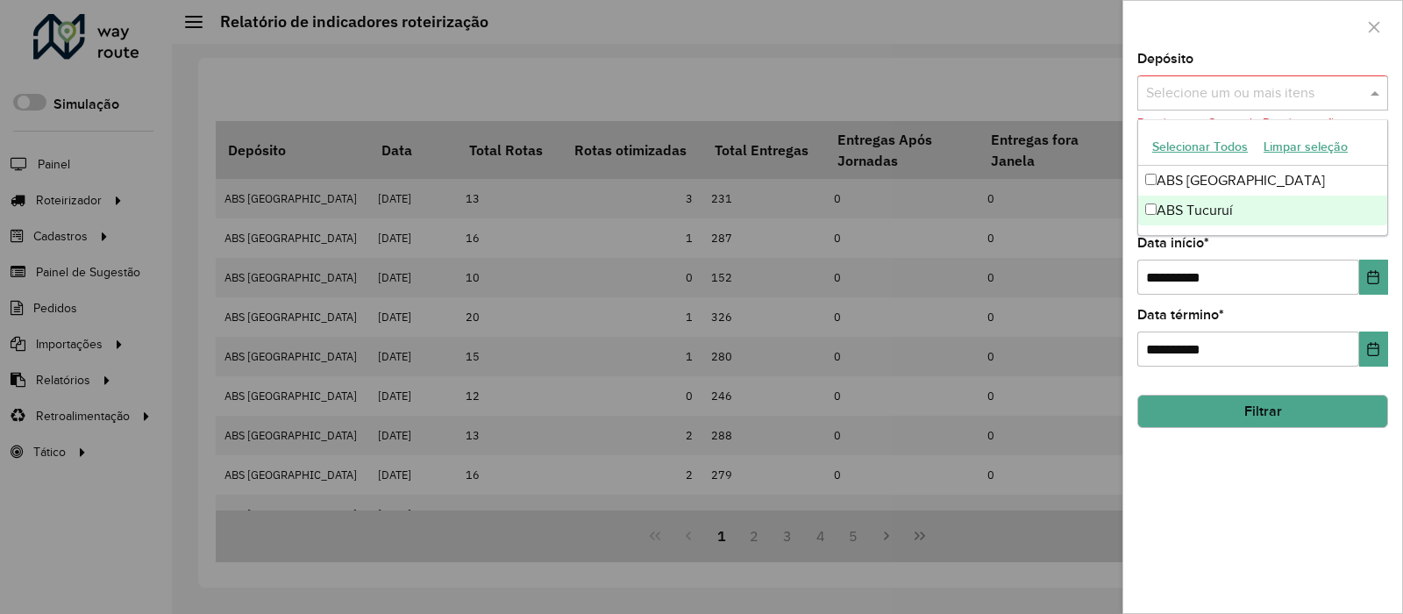
click at [1231, 203] on div "ABS Tucuruí" at bounding box center [1262, 211] width 249 height 30
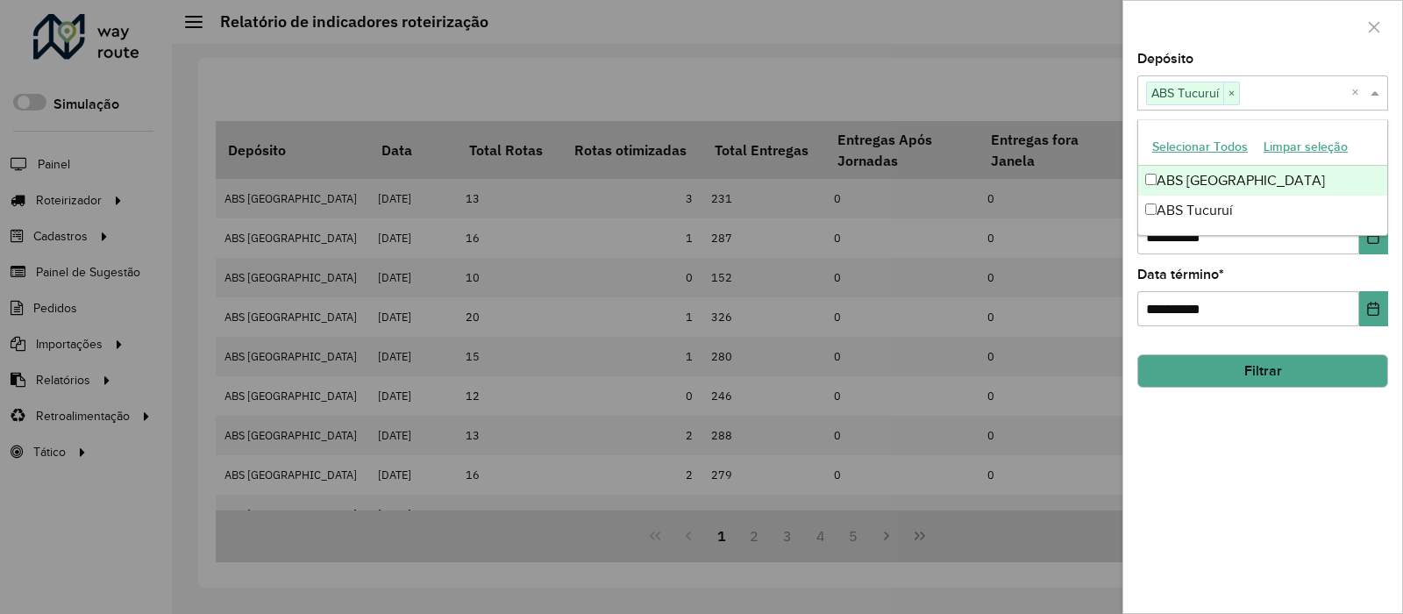
click at [1297, 45] on div at bounding box center [1262, 27] width 279 height 52
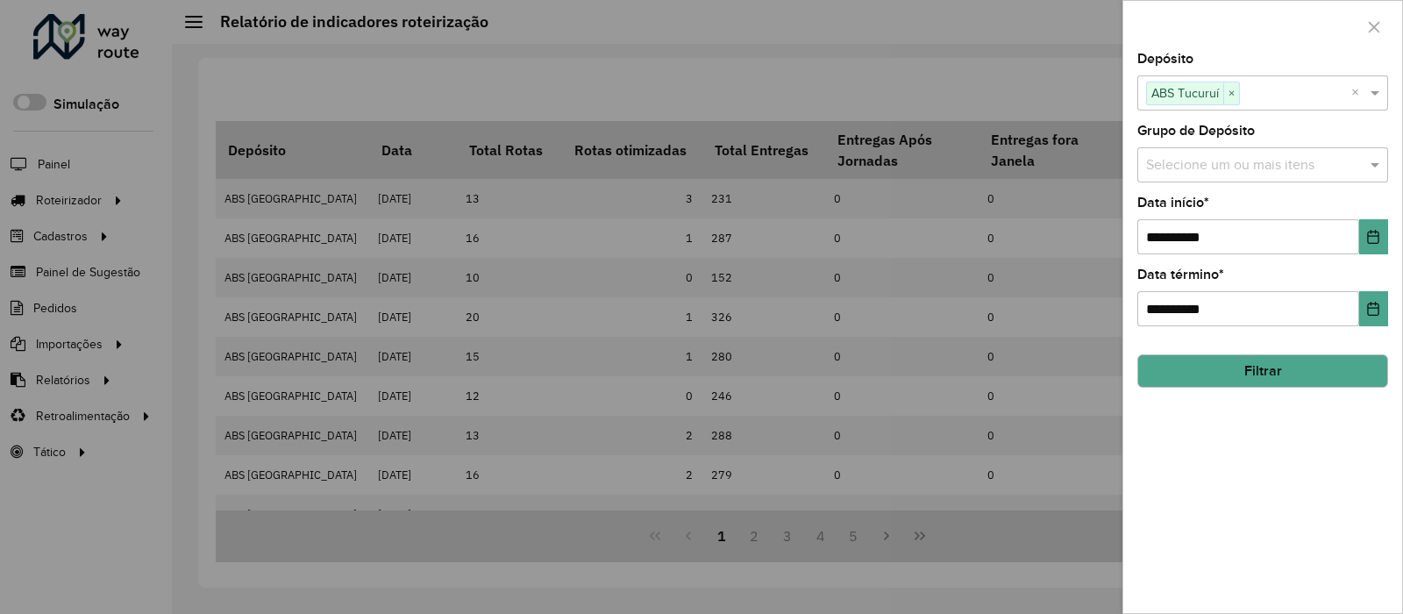
click at [1279, 373] on button "Filtrar" at bounding box center [1262, 370] width 251 height 33
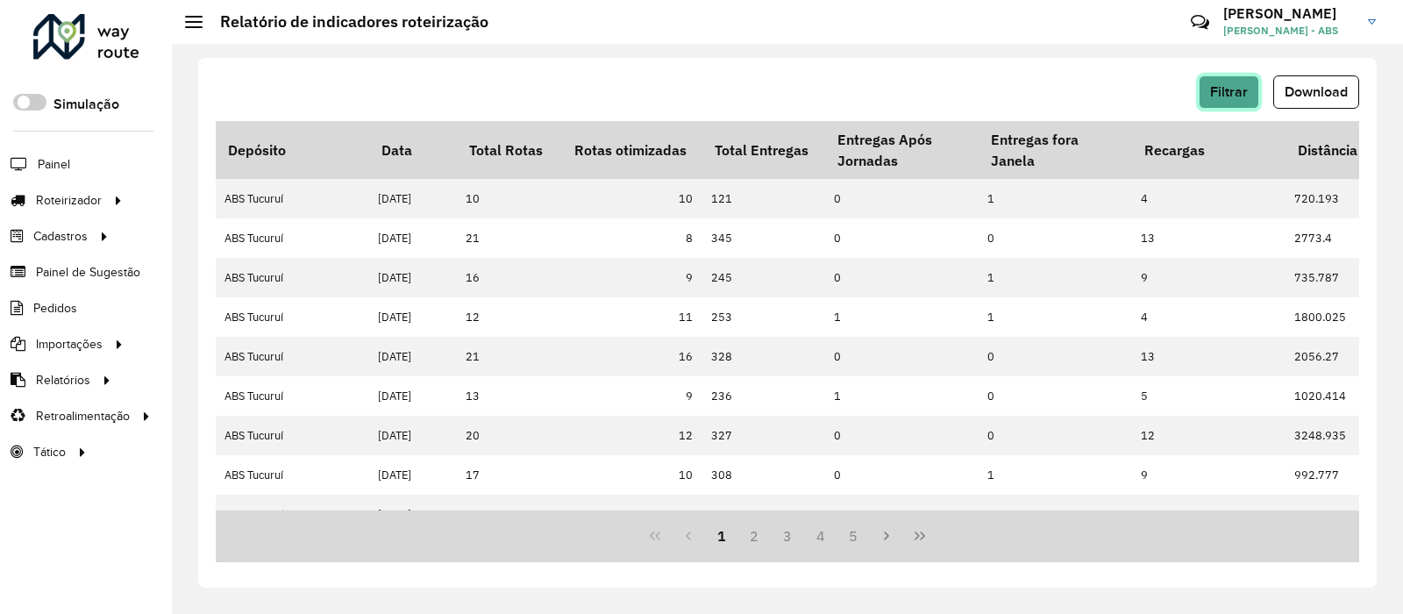
click at [1229, 86] on span "Filtrar" at bounding box center [1229, 91] width 38 height 15
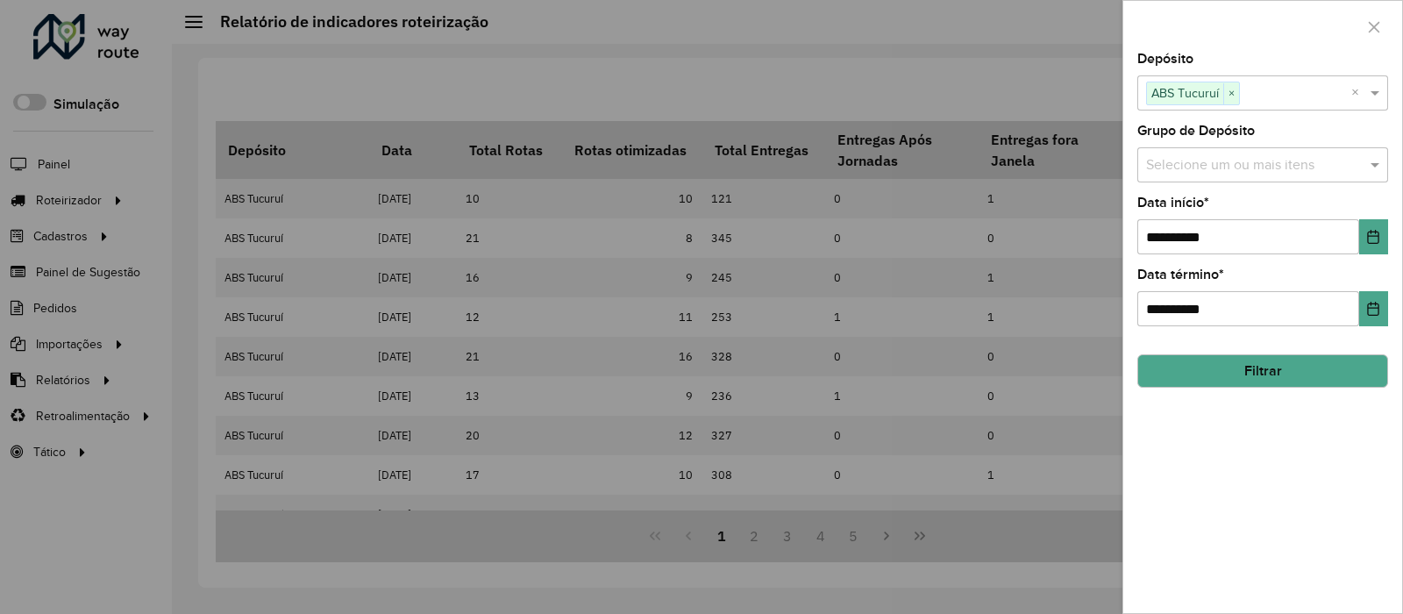
click at [1074, 93] on div at bounding box center [701, 307] width 1403 height 614
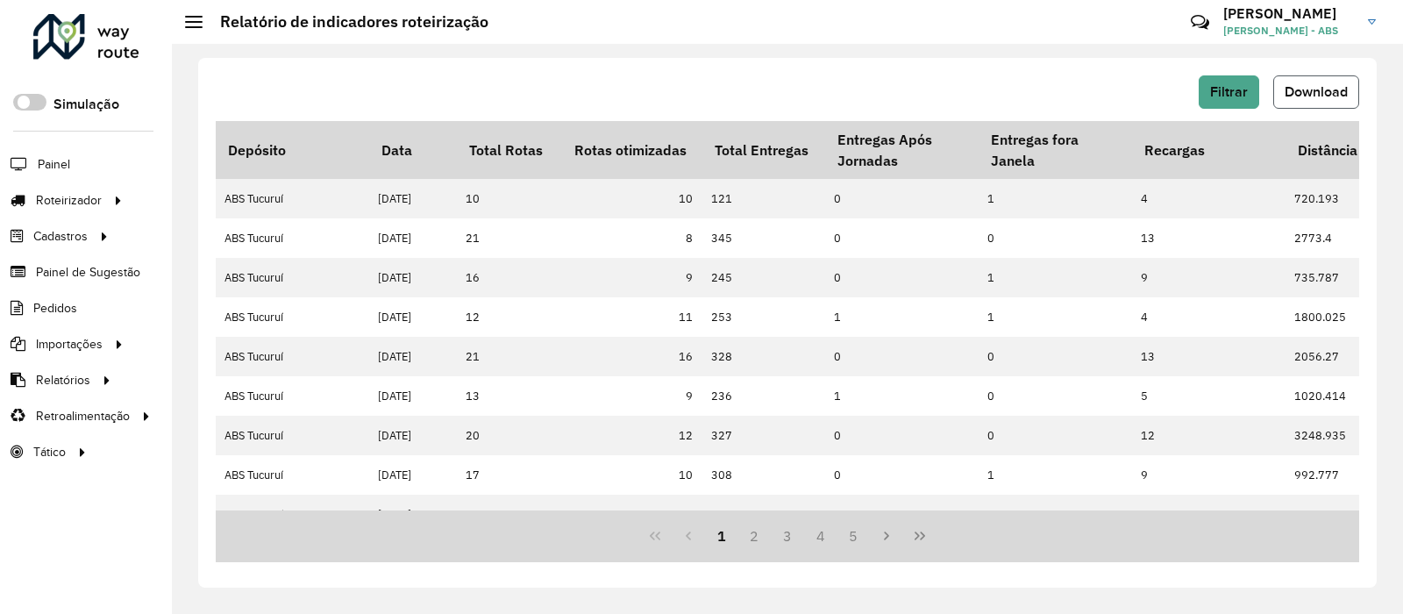
click at [1291, 96] on span "Download" at bounding box center [1315, 91] width 63 height 15
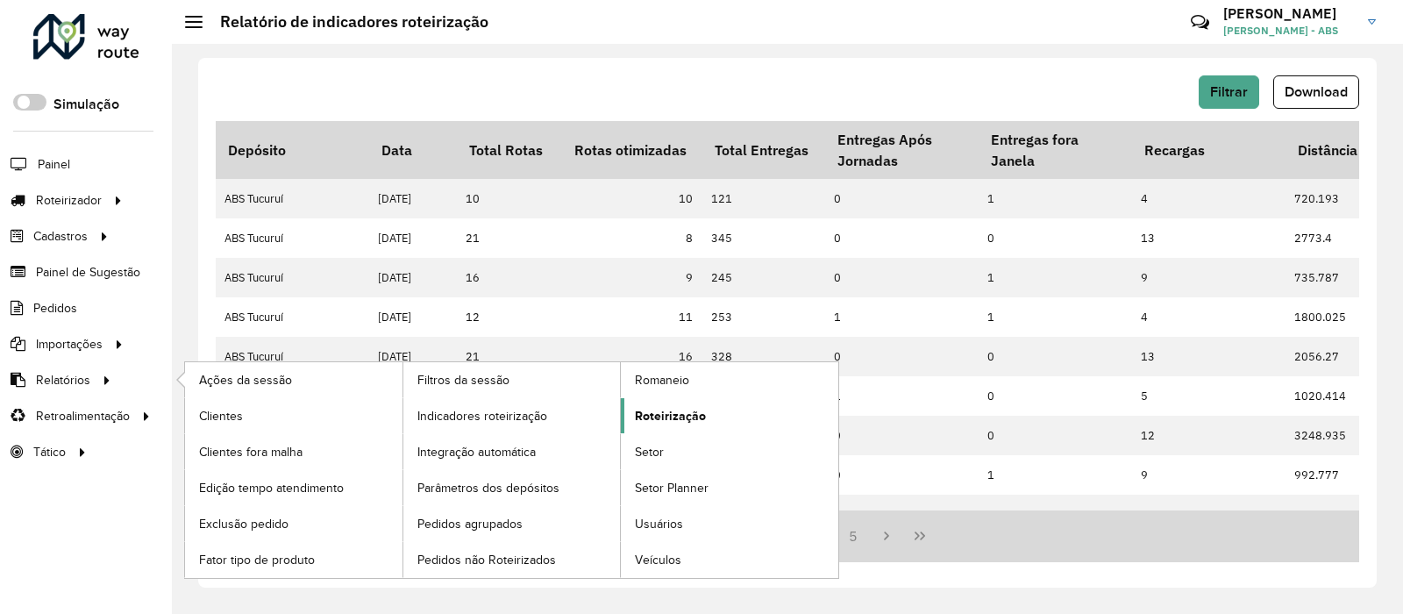
click at [676, 413] on span "Roteirização" at bounding box center [670, 416] width 71 height 18
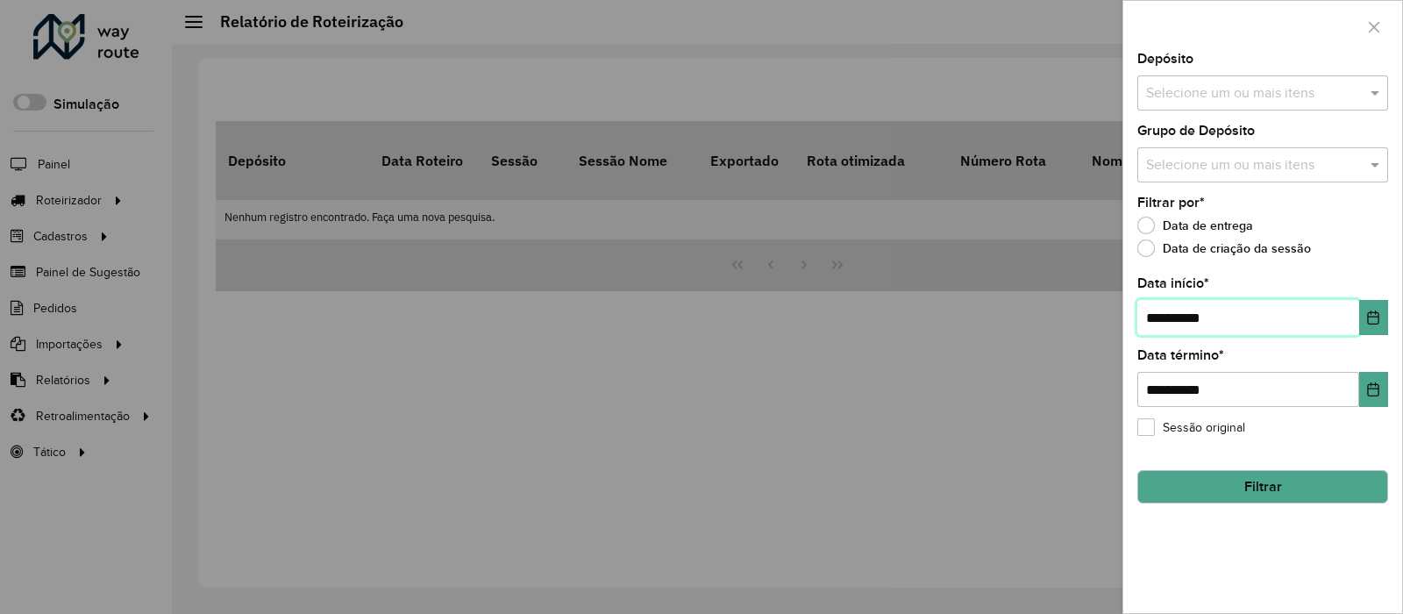
click at [1239, 322] on input "**********" at bounding box center [1248, 317] width 222 height 35
type input "**********"
click at [1243, 110] on div "Selecione um ou mais itens" at bounding box center [1262, 92] width 251 height 35
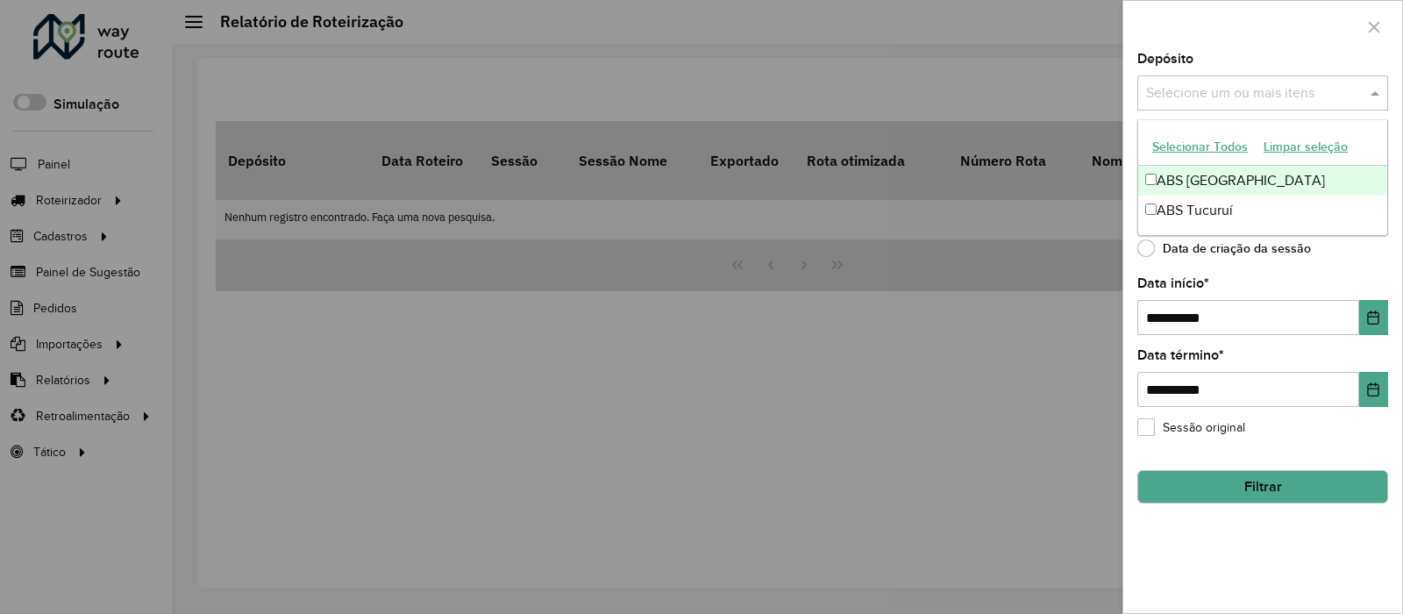
click at [1246, 167] on div "ABS [GEOGRAPHIC_DATA]" at bounding box center [1262, 181] width 249 height 30
click at [1278, 6] on div at bounding box center [1262, 27] width 279 height 52
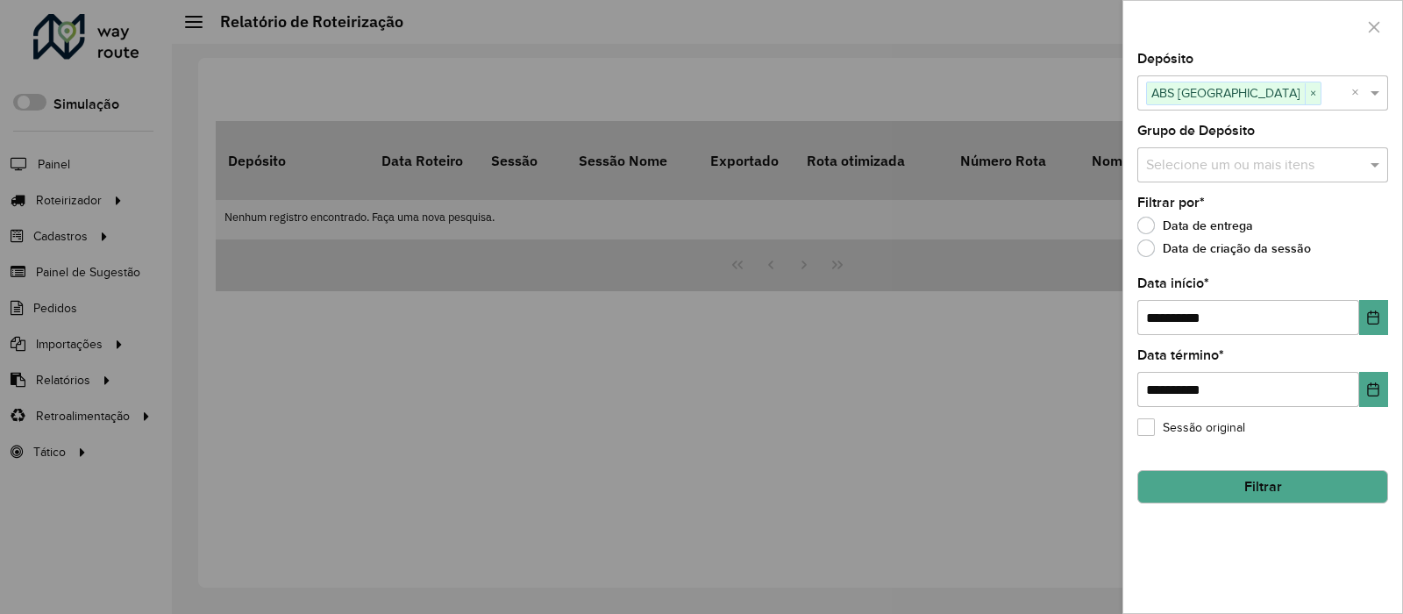
click at [1242, 490] on button "Filtrar" at bounding box center [1262, 486] width 251 height 33
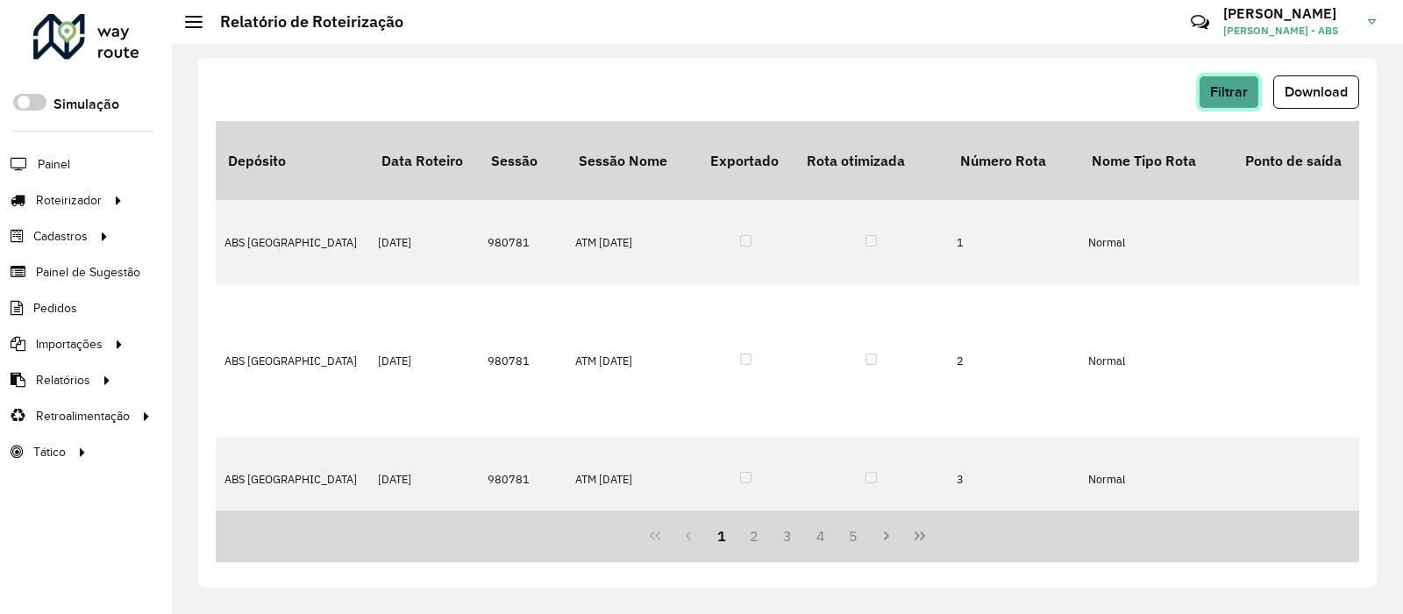
click at [1239, 84] on span "Filtrar" at bounding box center [1229, 91] width 38 height 15
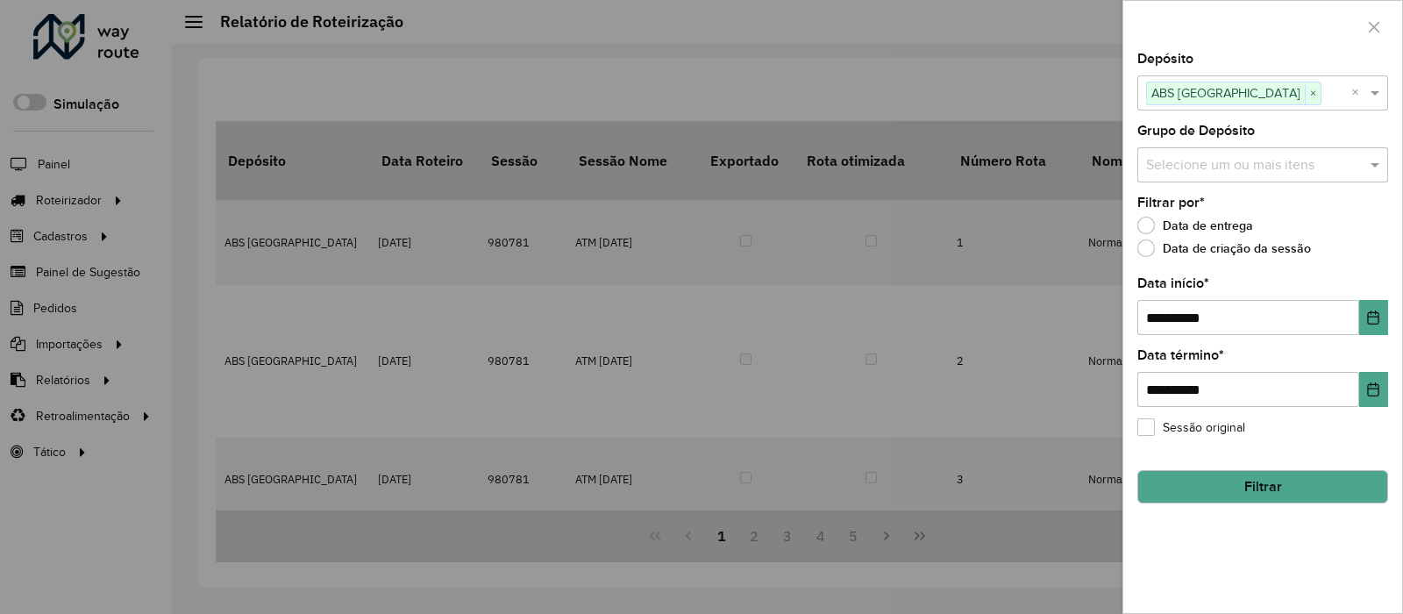
click at [1057, 89] on div at bounding box center [701, 307] width 1403 height 614
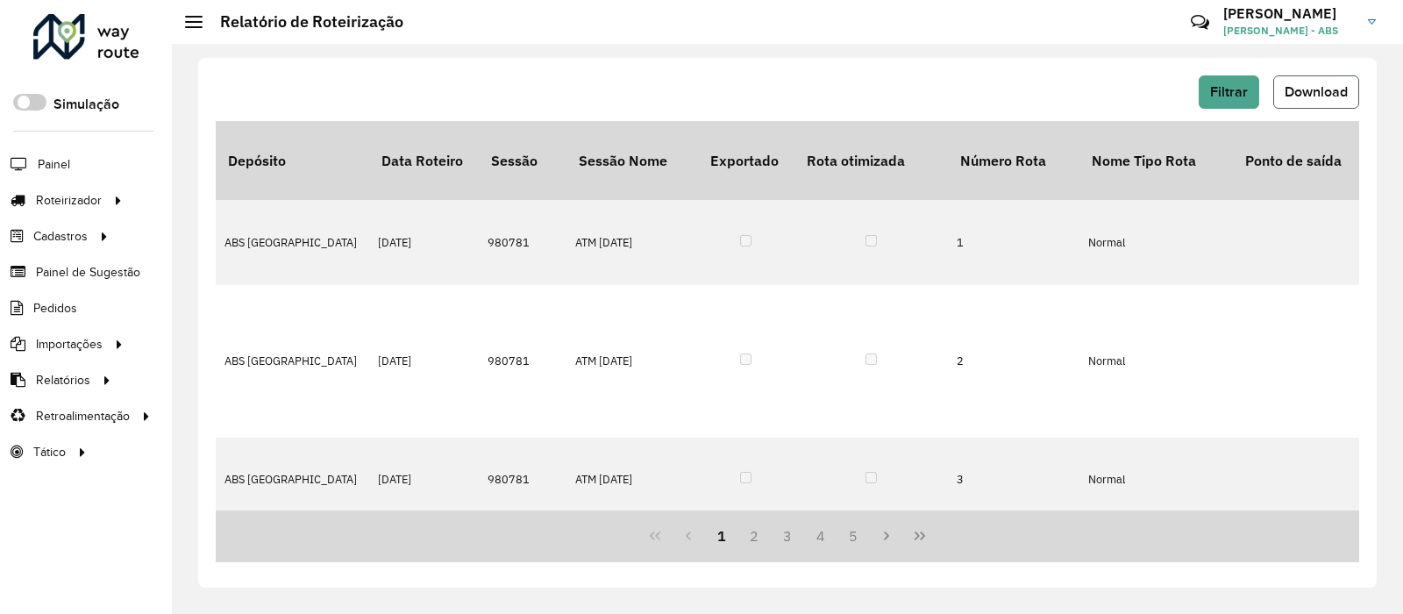
click at [1311, 108] on button "Download" at bounding box center [1316, 91] width 86 height 33
click at [1225, 84] on span "Filtrar" at bounding box center [1229, 91] width 38 height 15
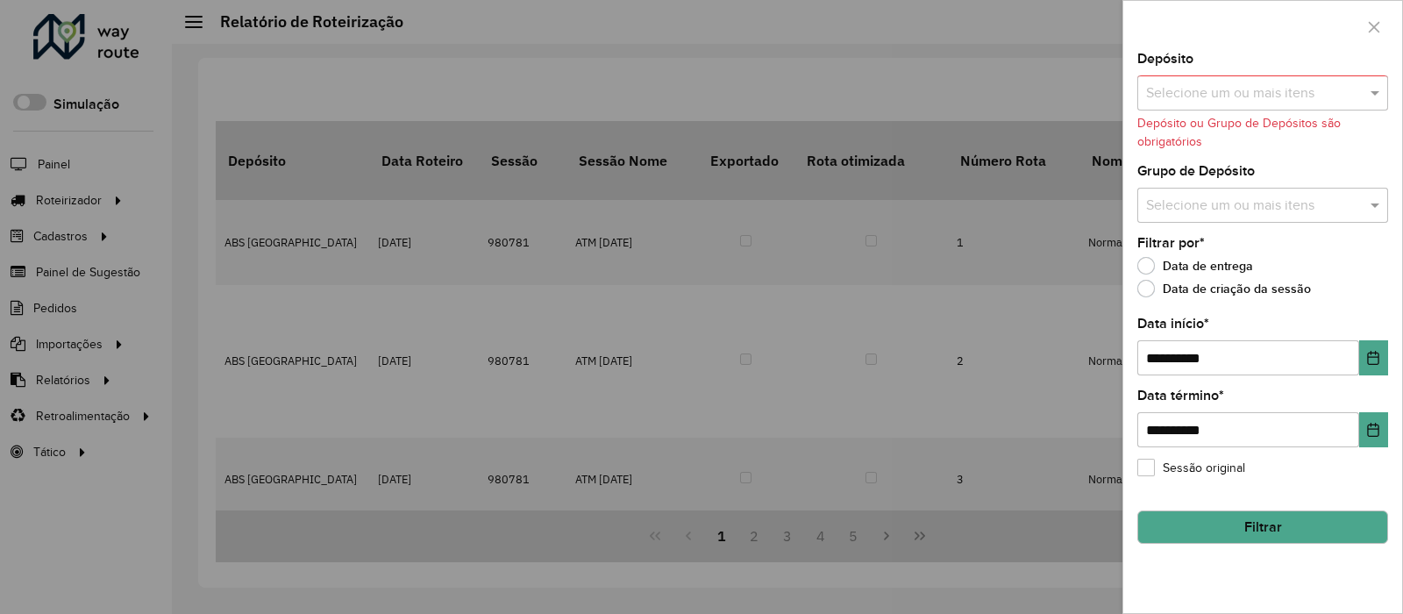
click at [1310, 94] on input "text" at bounding box center [1254, 93] width 224 height 21
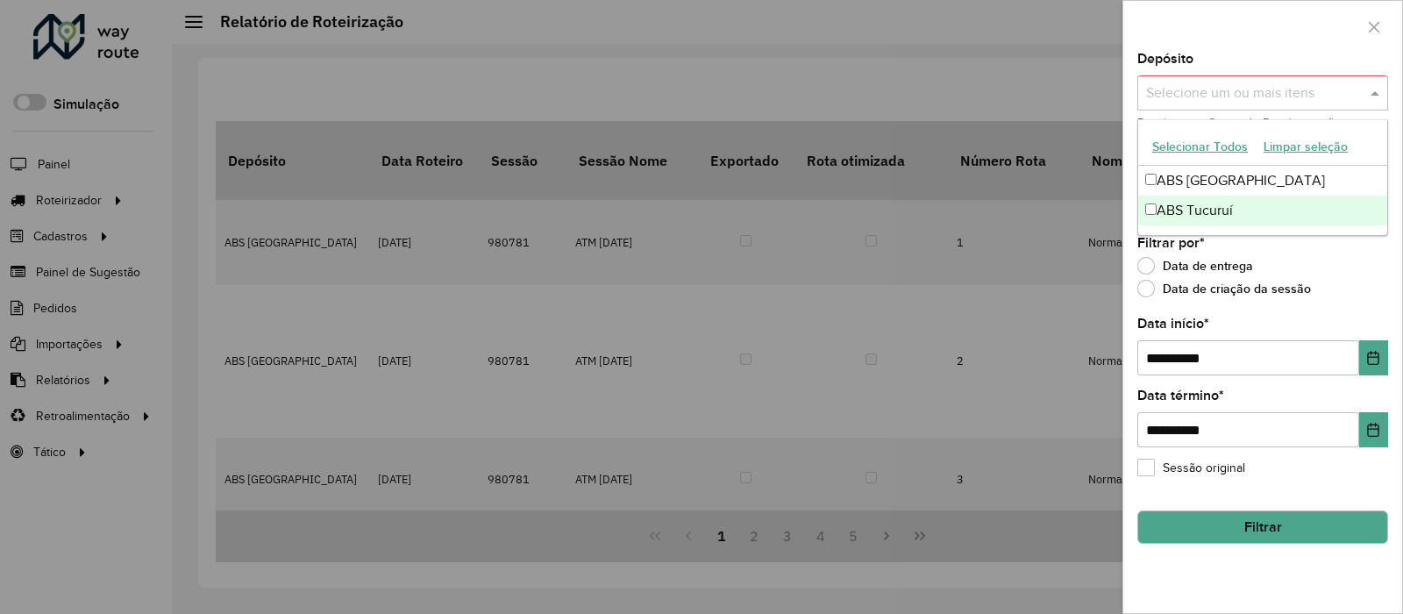
click at [1239, 196] on div "ABS Tucuruí" at bounding box center [1262, 211] width 249 height 30
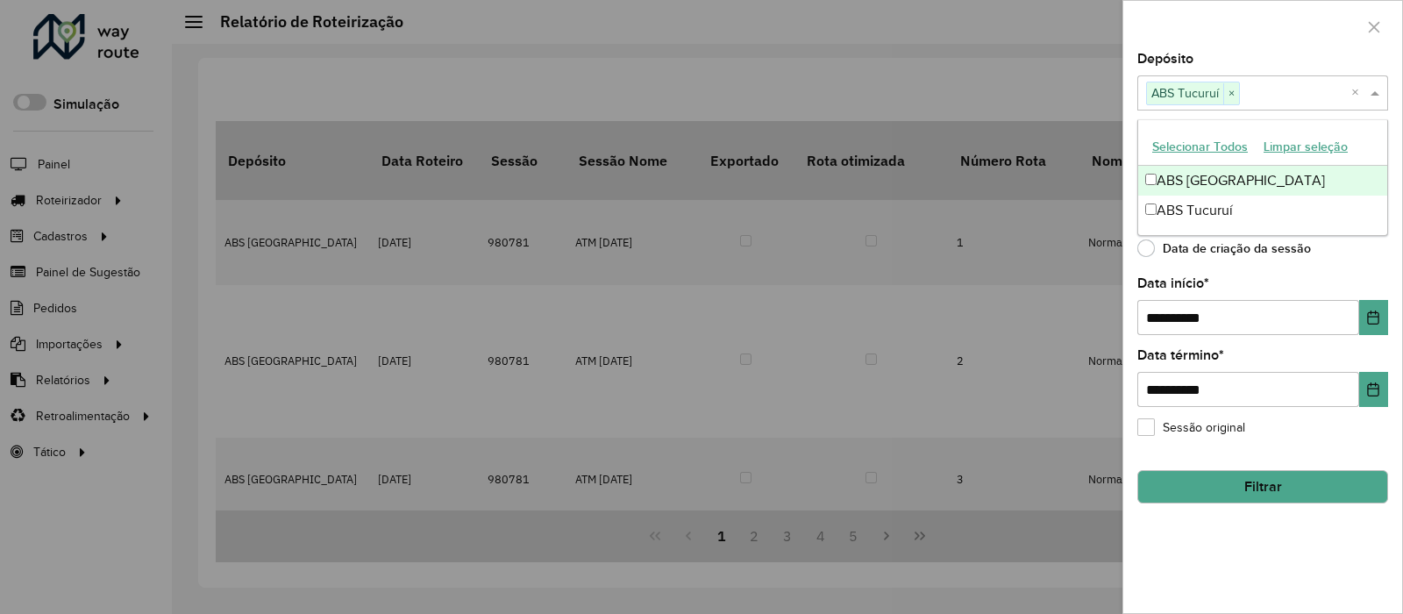
click at [1266, 58] on div "Depósito Selecione um ou mais itens ABS Tucuruí × ×" at bounding box center [1262, 82] width 251 height 58
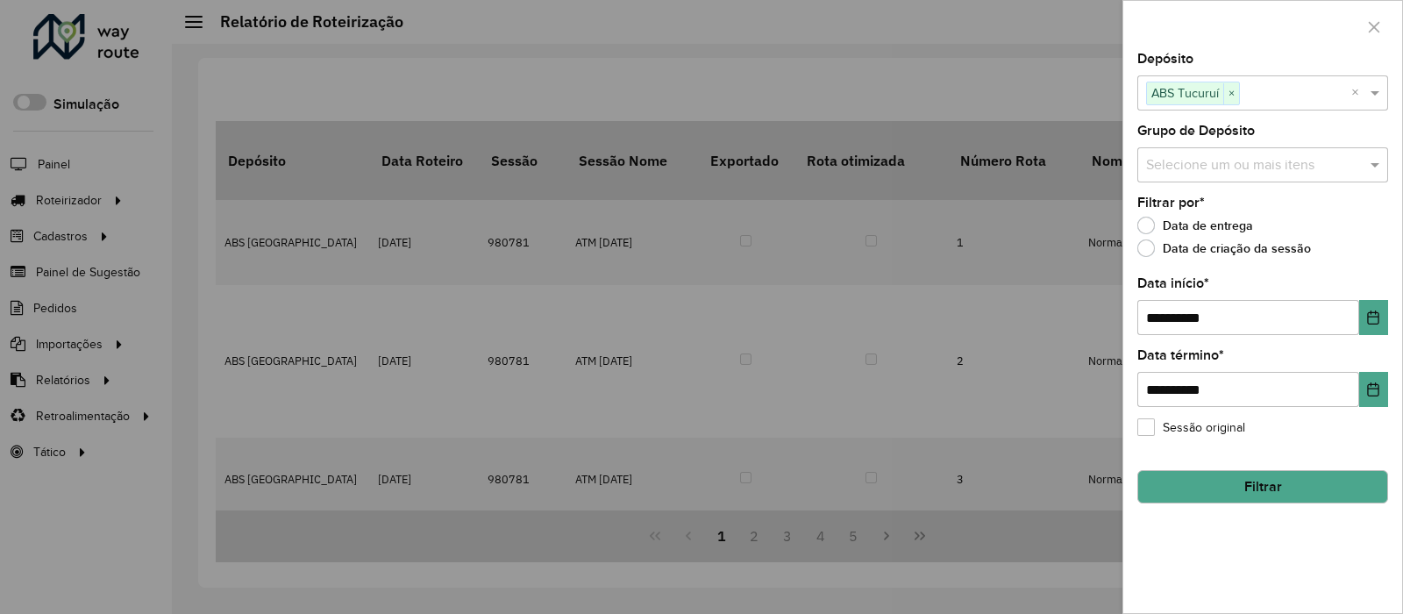
click at [1234, 494] on button "Filtrar" at bounding box center [1262, 486] width 251 height 33
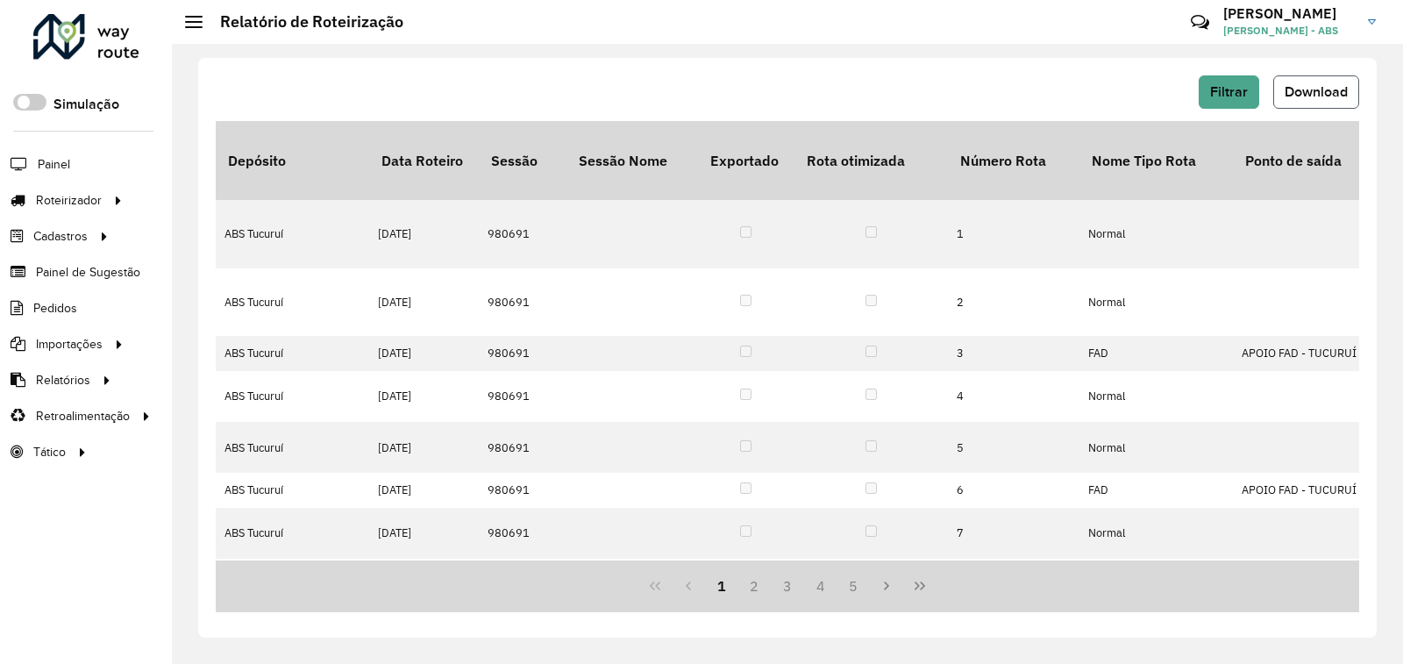
click at [1305, 90] on span "Download" at bounding box center [1315, 91] width 63 height 15
